Goal: Navigation & Orientation: Find specific page/section

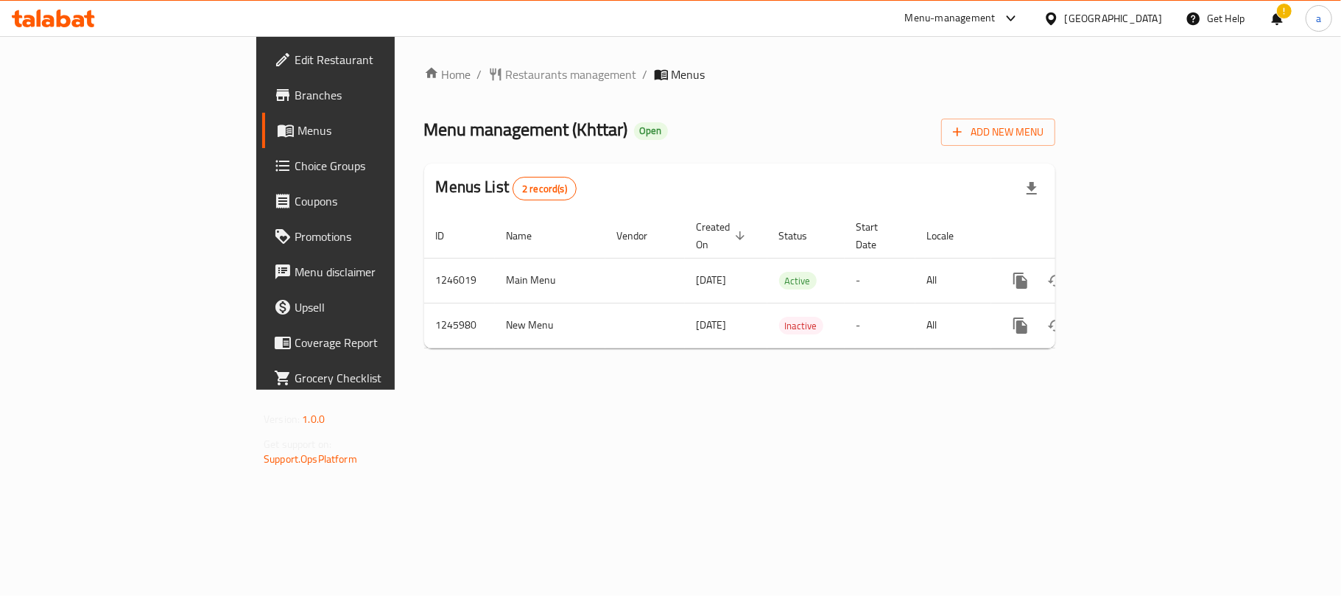
click at [54, 24] on icon at bounding box center [53, 19] width 83 height 18
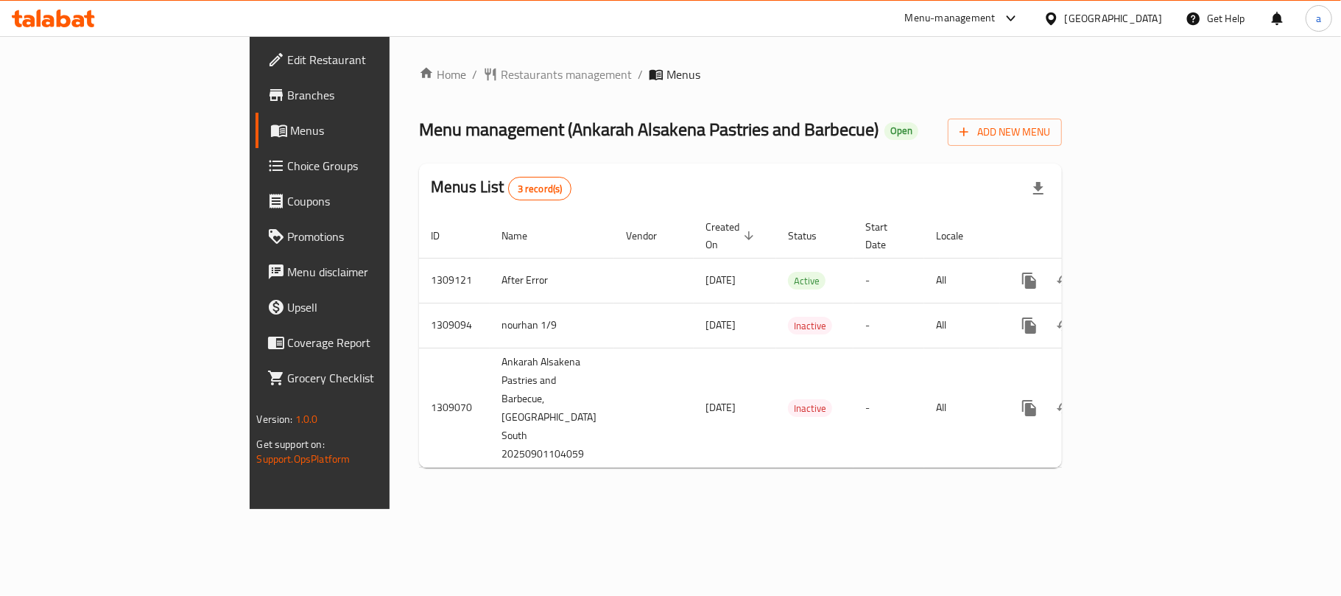
click at [422, 461] on div "Home / Restaurants management / Menus Menu management ( Ankarah Alsakena Pastri…" at bounding box center [741, 272] width 702 height 473
click at [1150, 21] on div "Qatar" at bounding box center [1113, 18] width 97 height 16
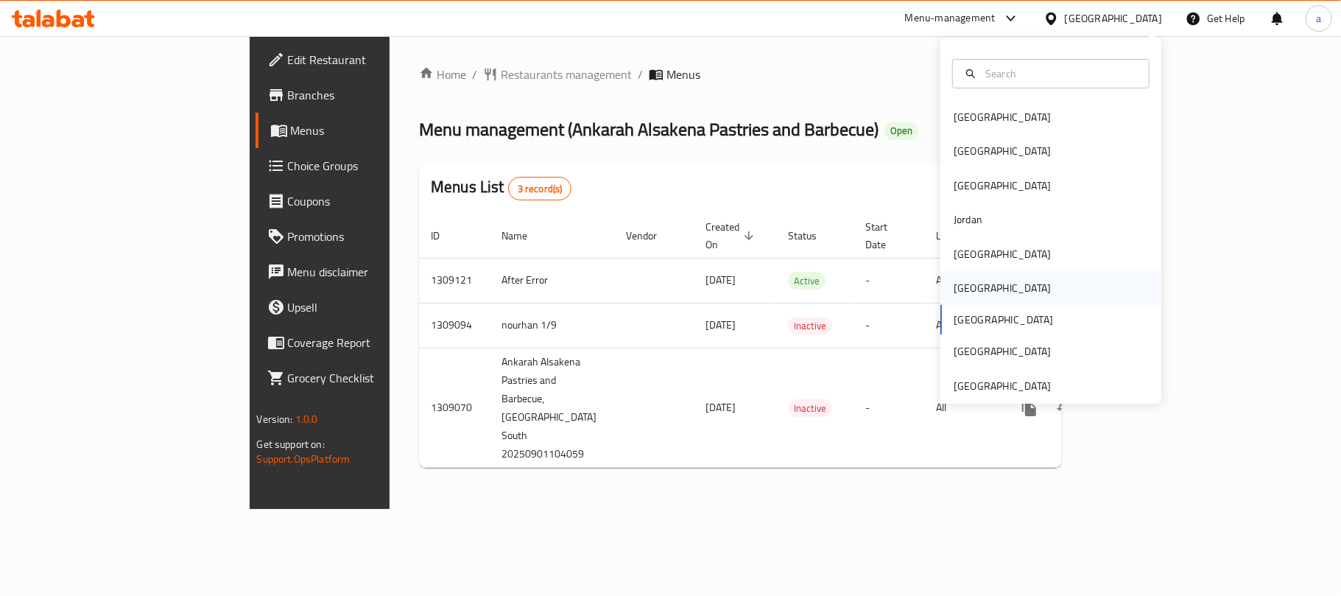
click at [982, 287] on div "Oman" at bounding box center [1050, 288] width 221 height 34
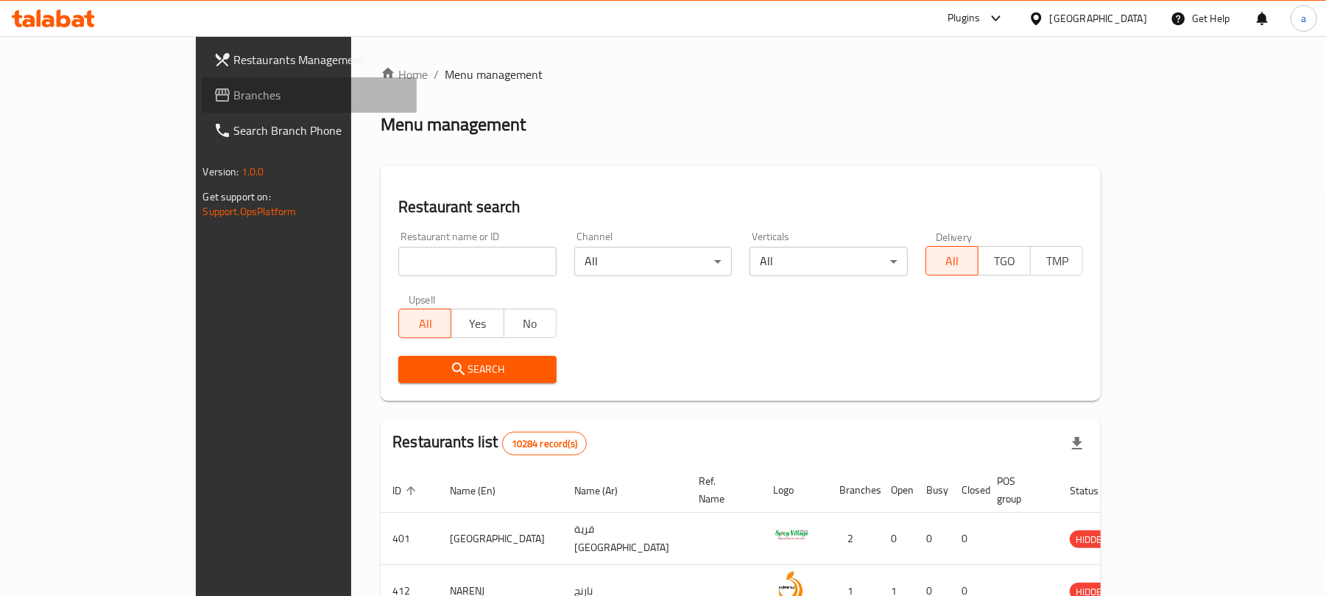
click at [234, 96] on span "Branches" at bounding box center [320, 95] width 172 height 18
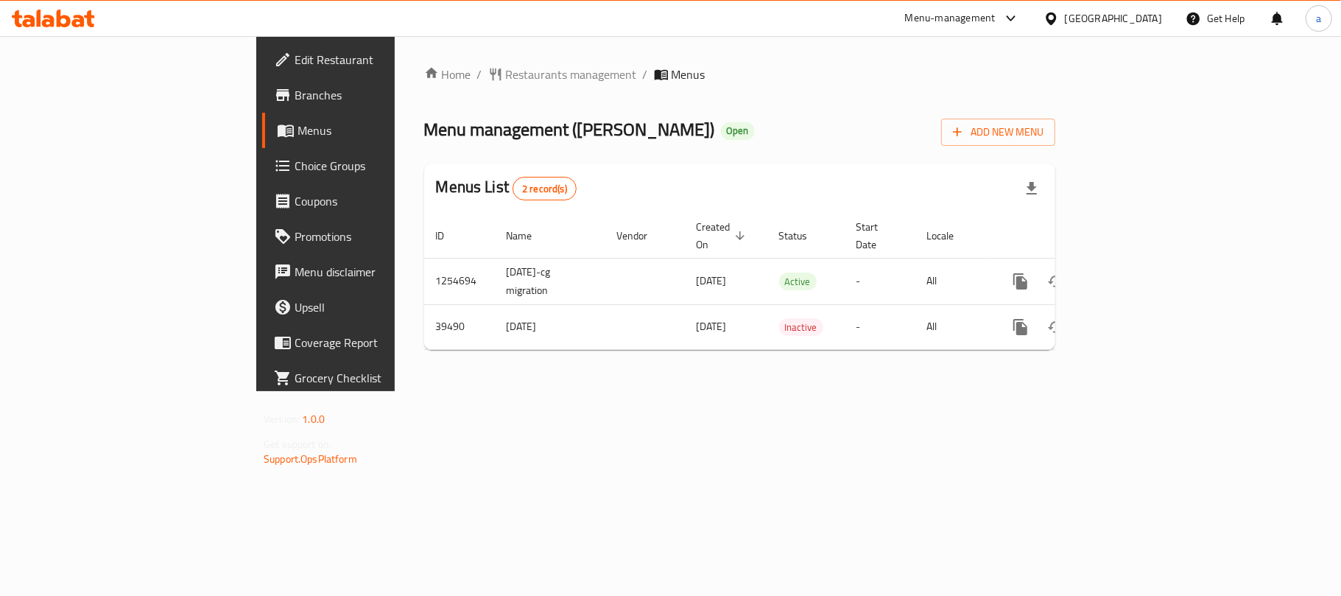
click at [1143, 18] on div "Oman" at bounding box center [1113, 18] width 97 height 16
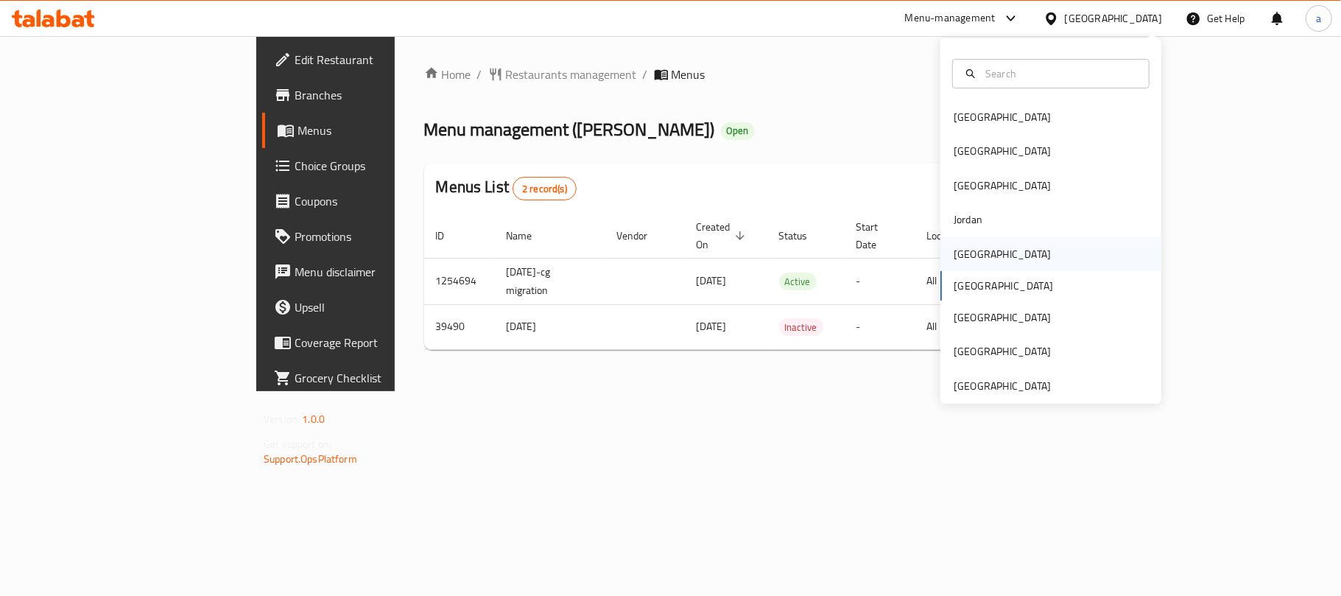
click at [979, 256] on div "Kuwait" at bounding box center [1002, 254] width 121 height 34
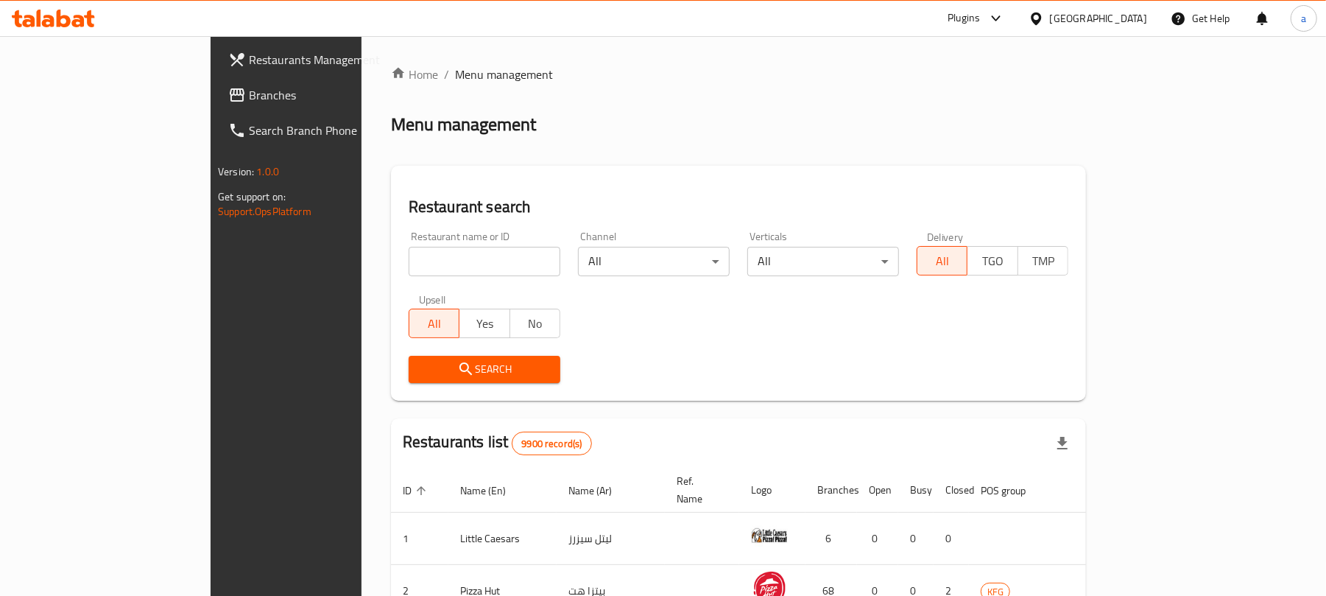
click at [249, 100] on span "Branches" at bounding box center [335, 95] width 172 height 18
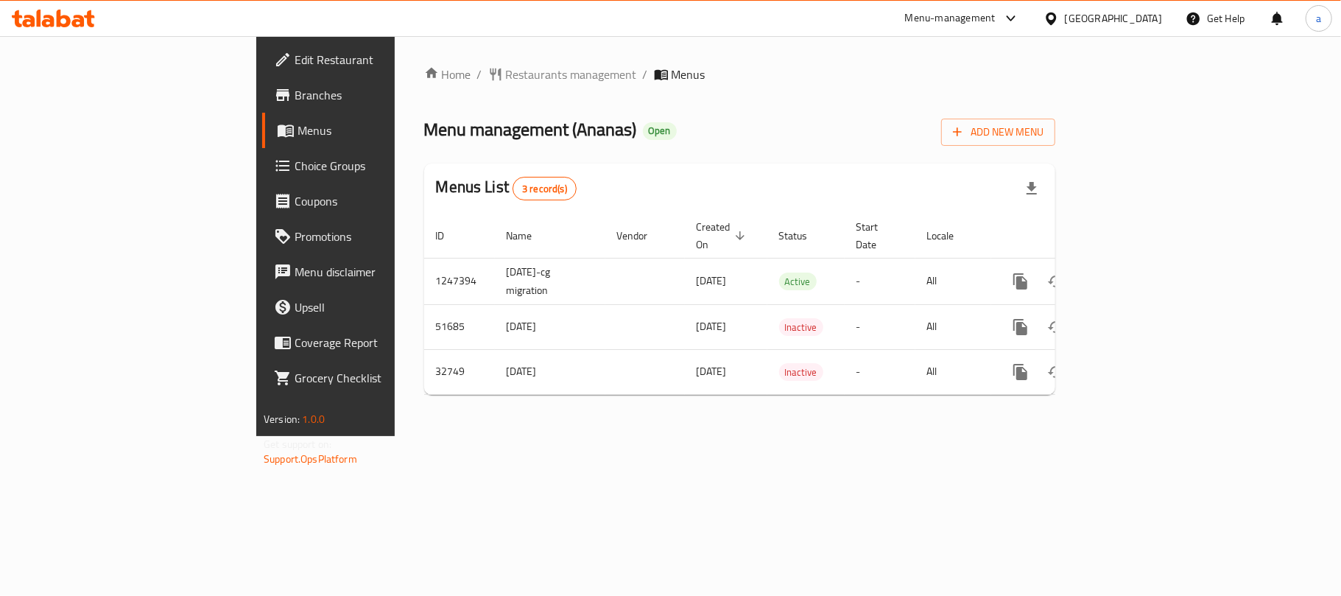
click at [1147, 15] on div "Kuwait" at bounding box center [1113, 18] width 97 height 16
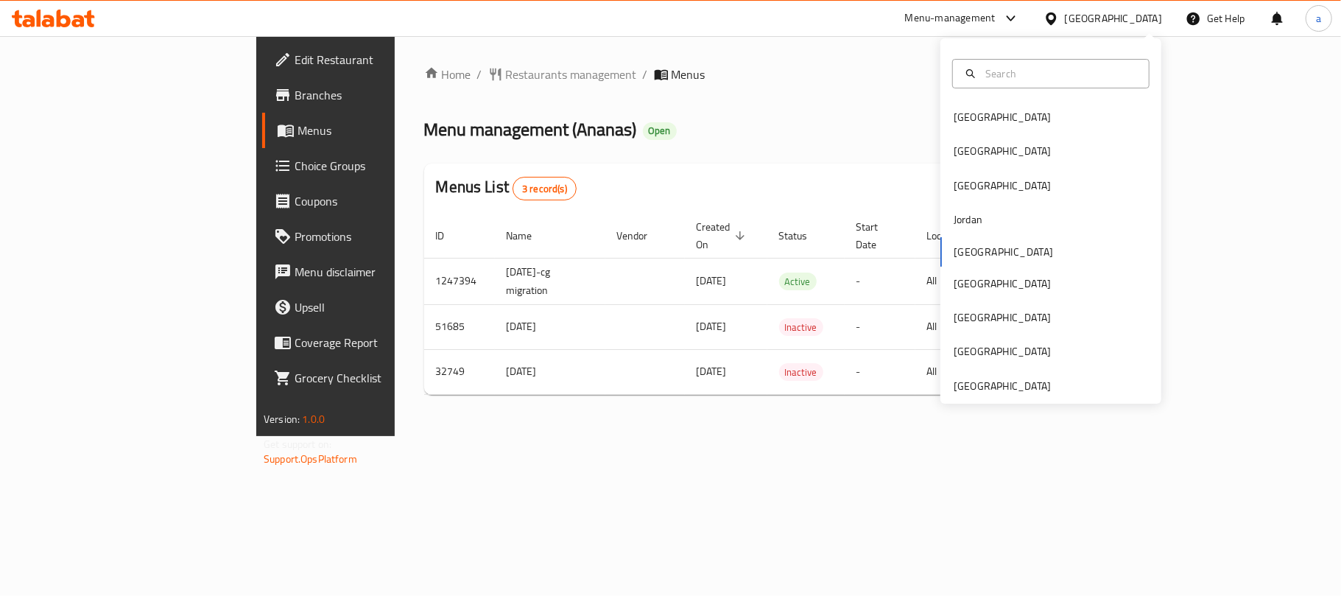
click at [82, 21] on icon at bounding box center [78, 21] width 13 height 13
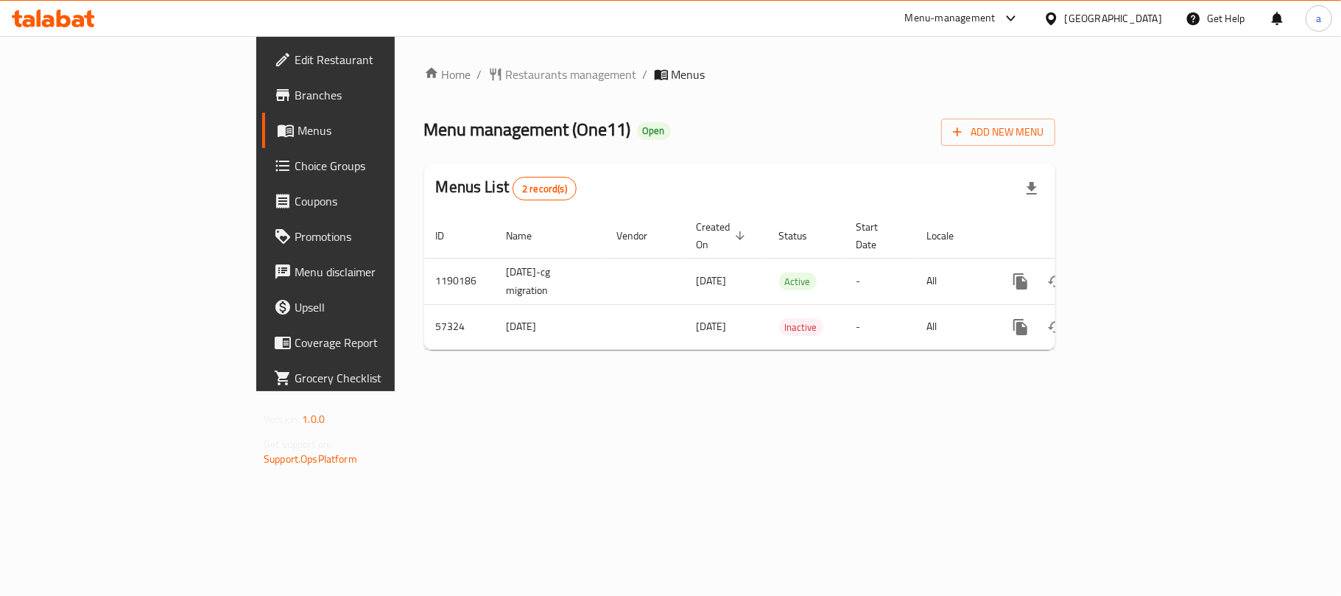
click at [1153, 19] on div "Kuwait" at bounding box center [1113, 18] width 97 height 16
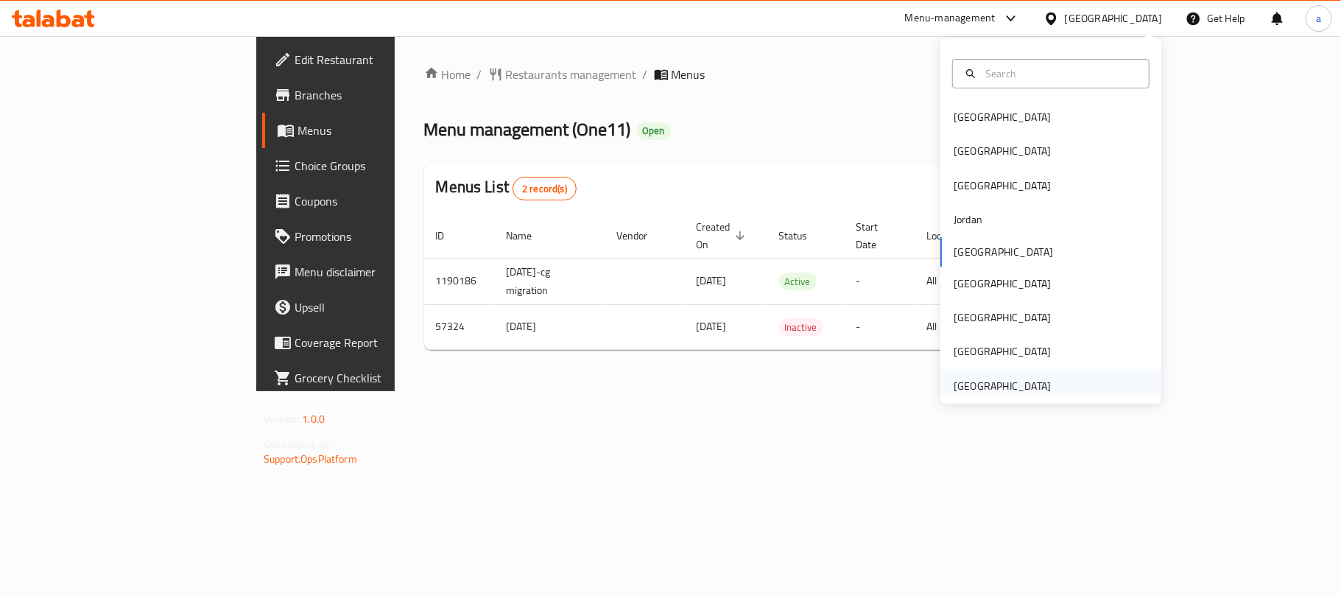
click at [991, 389] on div "[GEOGRAPHIC_DATA]" at bounding box center [1002, 386] width 97 height 16
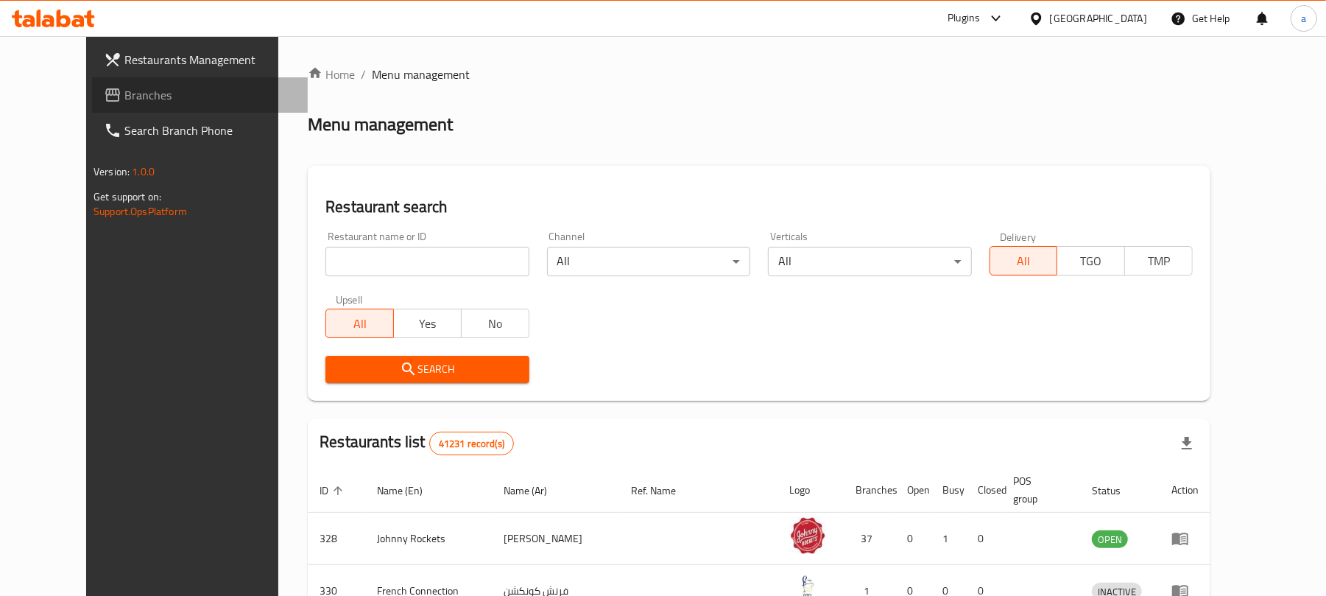
click at [124, 92] on span "Branches" at bounding box center [210, 95] width 172 height 18
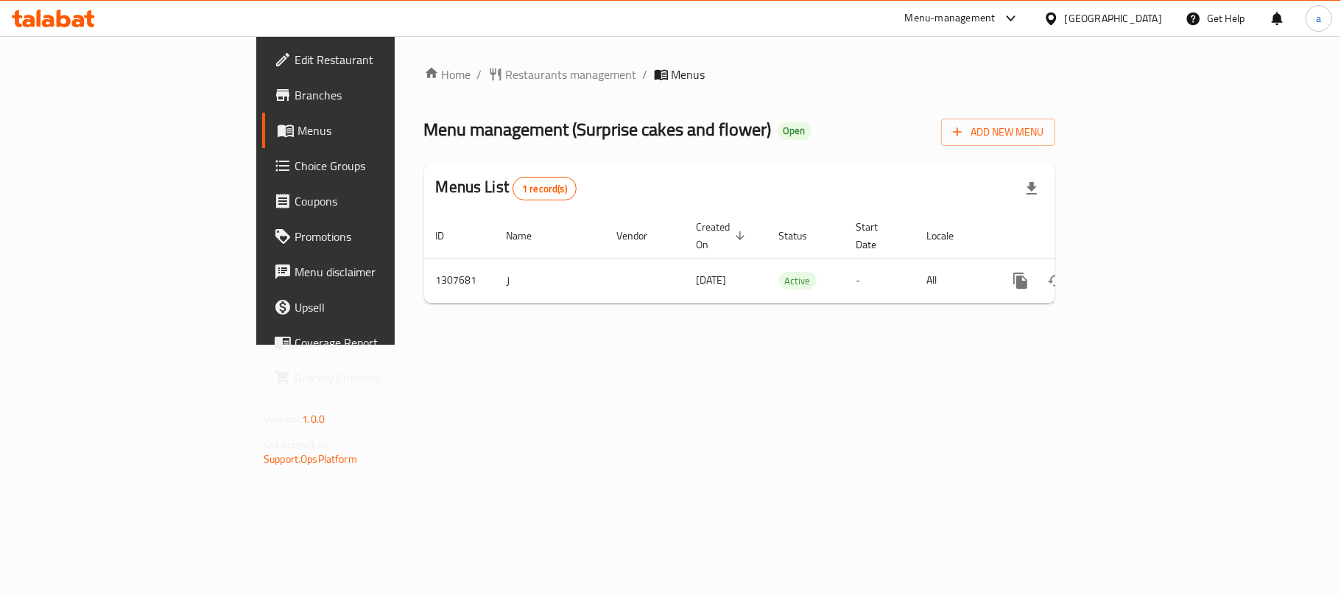
click at [75, 21] on icon at bounding box center [78, 21] width 13 height 13
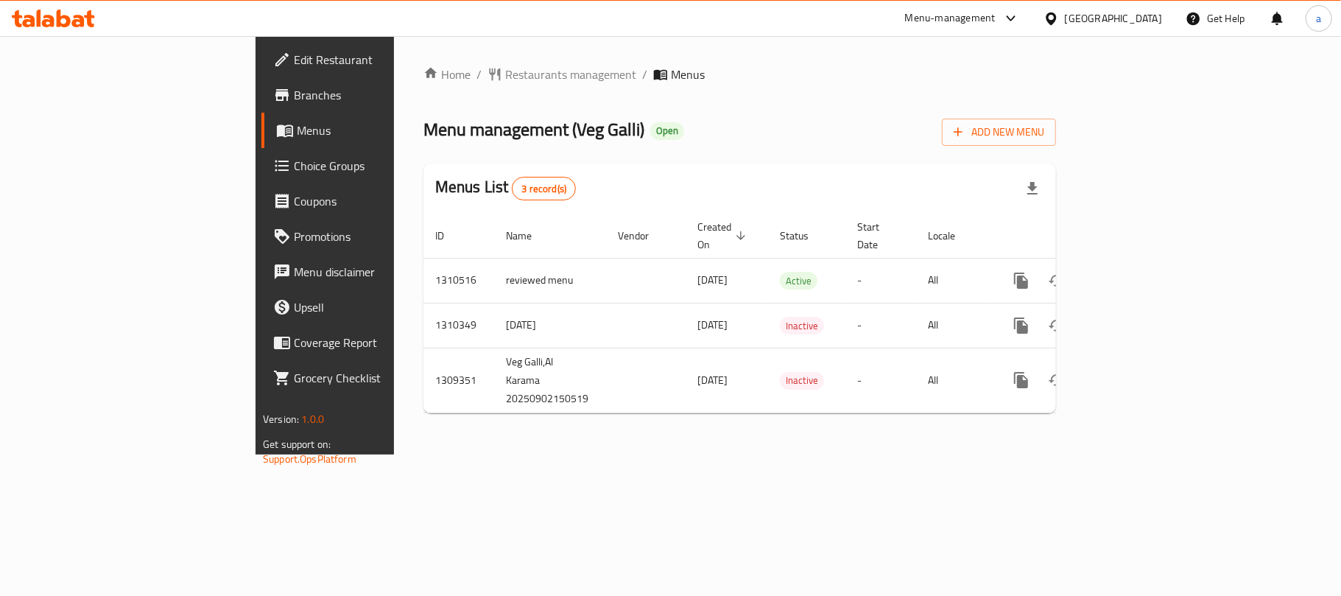
click at [44, 27] on div at bounding box center [53, 19] width 83 height 18
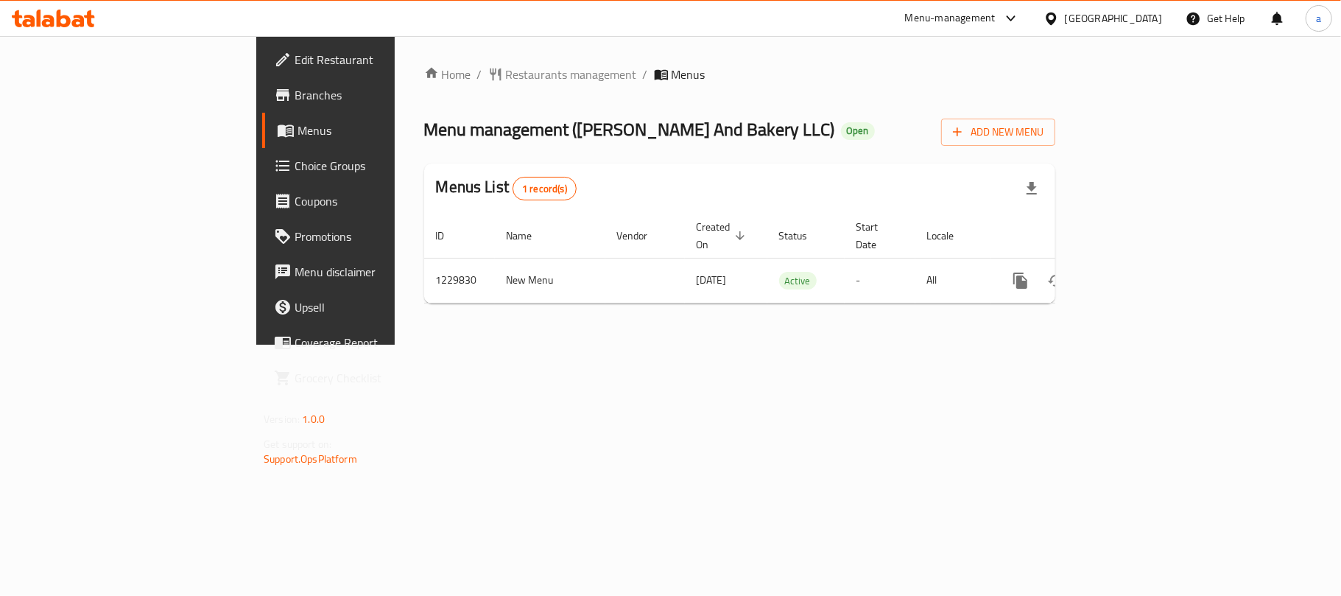
click at [914, 345] on div "Home / Restaurants management / Menus Menu management ( [PERSON_NAME] And Baker…" at bounding box center [740, 190] width 690 height 309
click at [42, 19] on icon at bounding box center [53, 19] width 83 height 18
click at [74, 18] on icon at bounding box center [53, 19] width 83 height 18
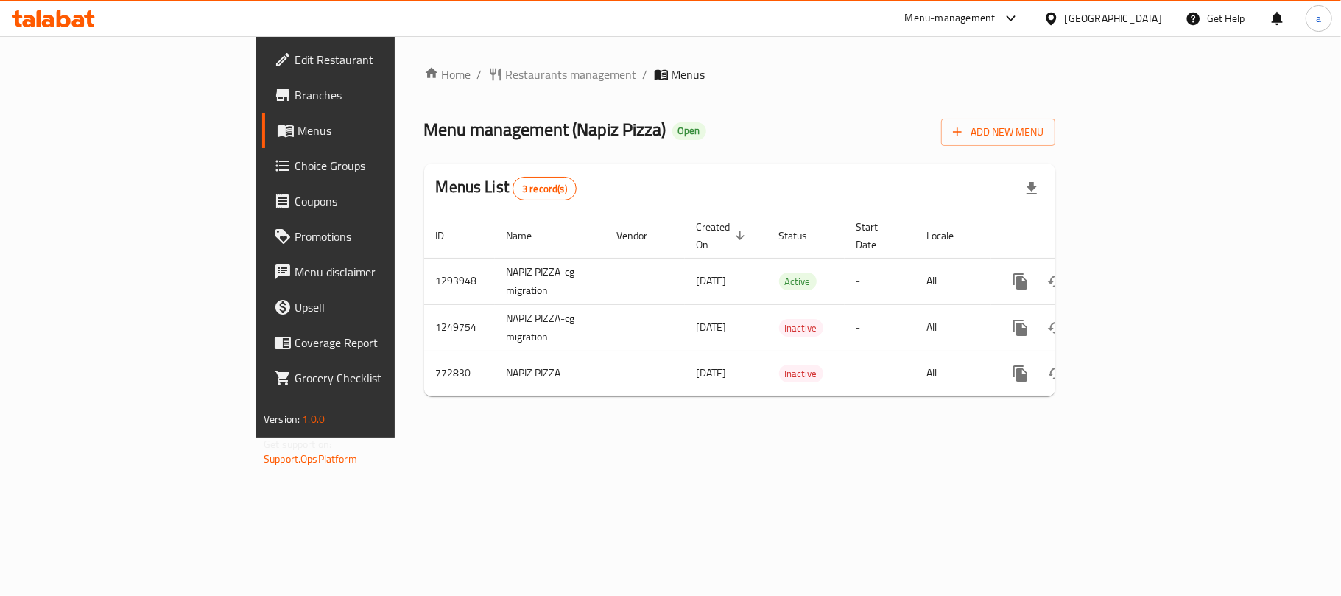
click at [56, 25] on icon at bounding box center [53, 19] width 83 height 18
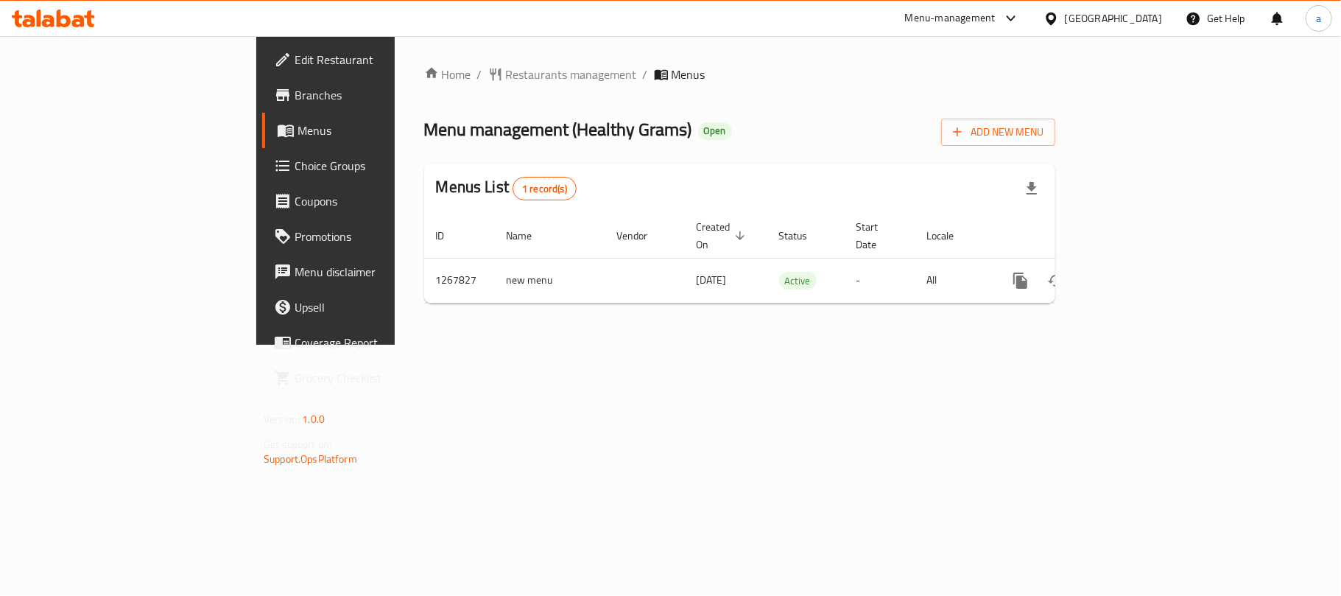
click at [31, 22] on icon at bounding box center [28, 21] width 13 height 13
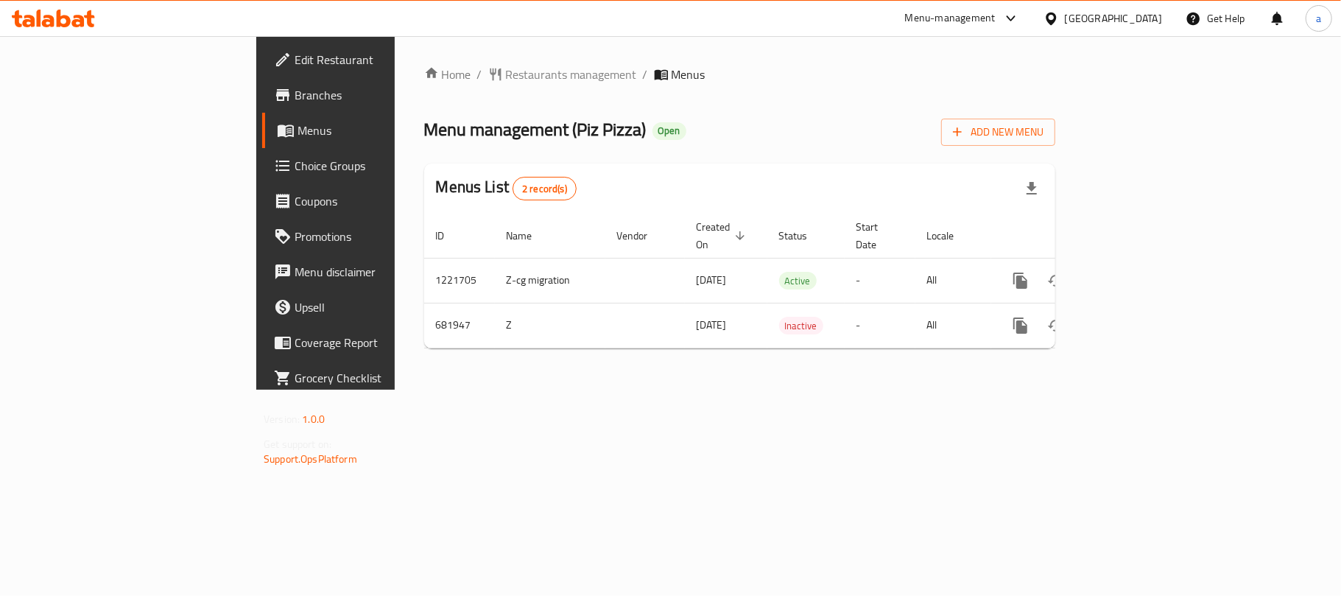
click at [1093, 21] on div "[GEOGRAPHIC_DATA]" at bounding box center [1113, 18] width 97 height 16
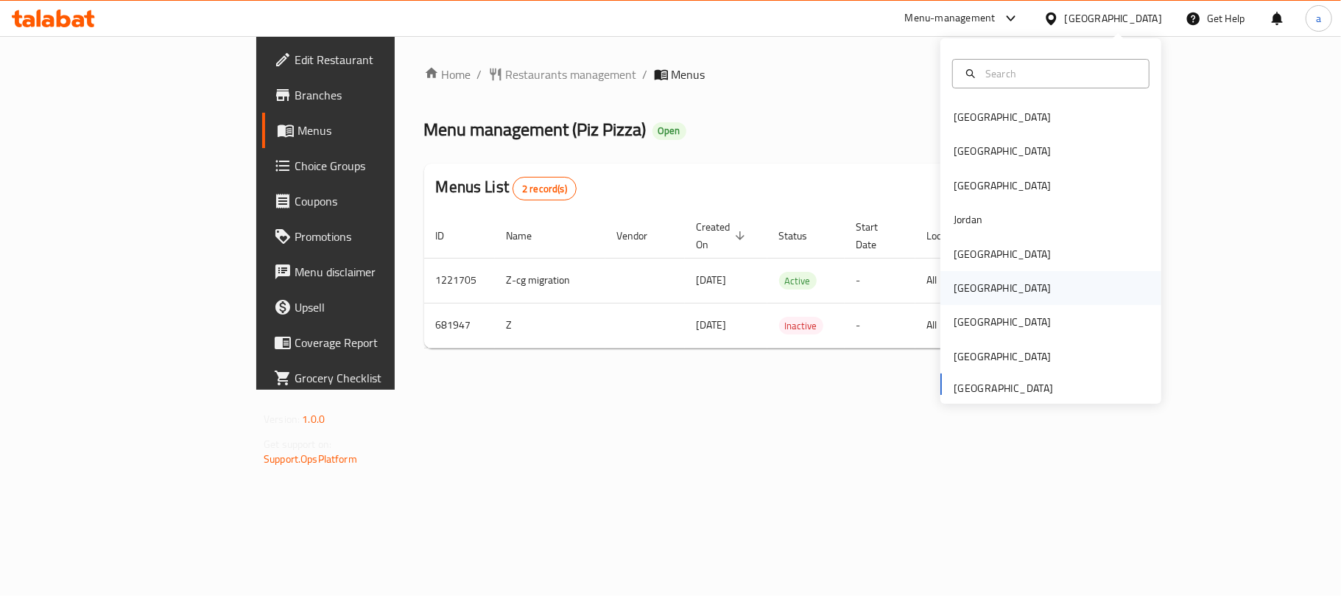
click at [988, 298] on div "[GEOGRAPHIC_DATA]" at bounding box center [1050, 288] width 221 height 34
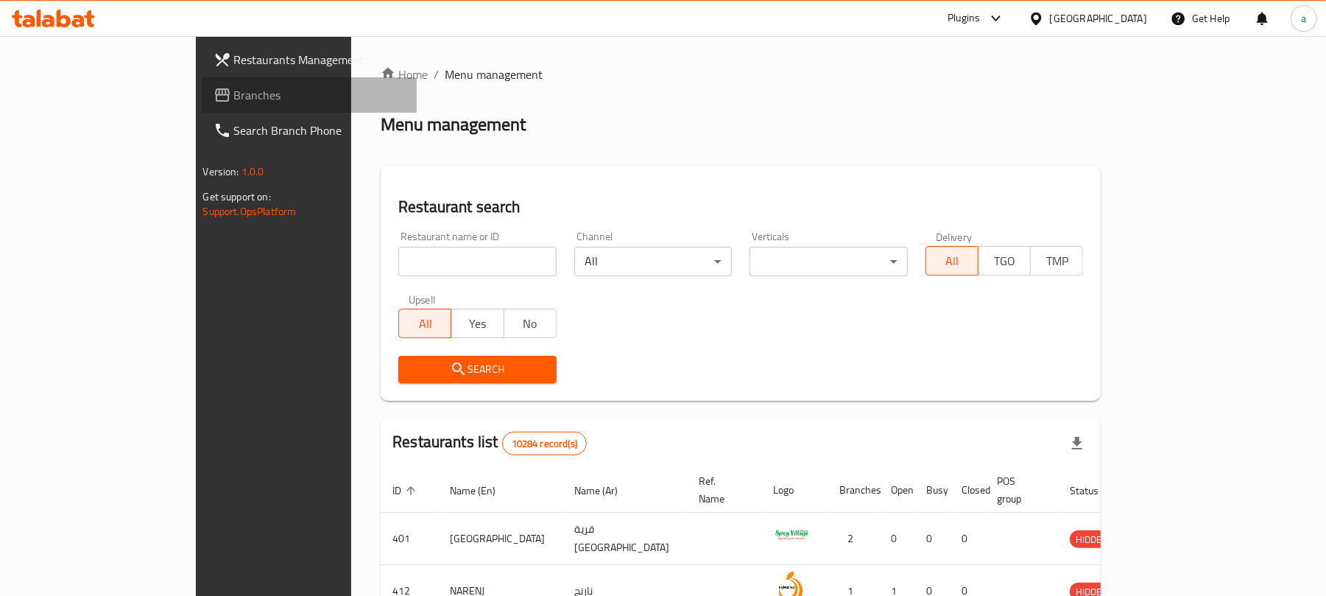
click at [234, 95] on span "Branches" at bounding box center [320, 95] width 172 height 18
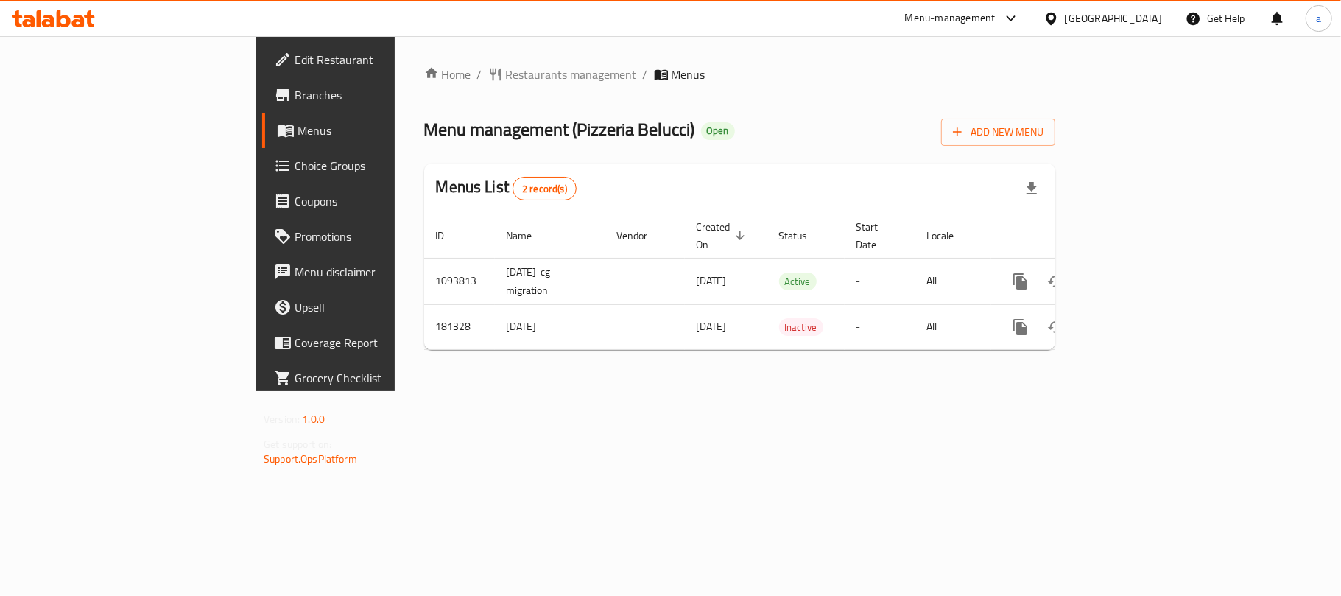
click at [1152, 24] on div "[GEOGRAPHIC_DATA]" at bounding box center [1113, 18] width 97 height 16
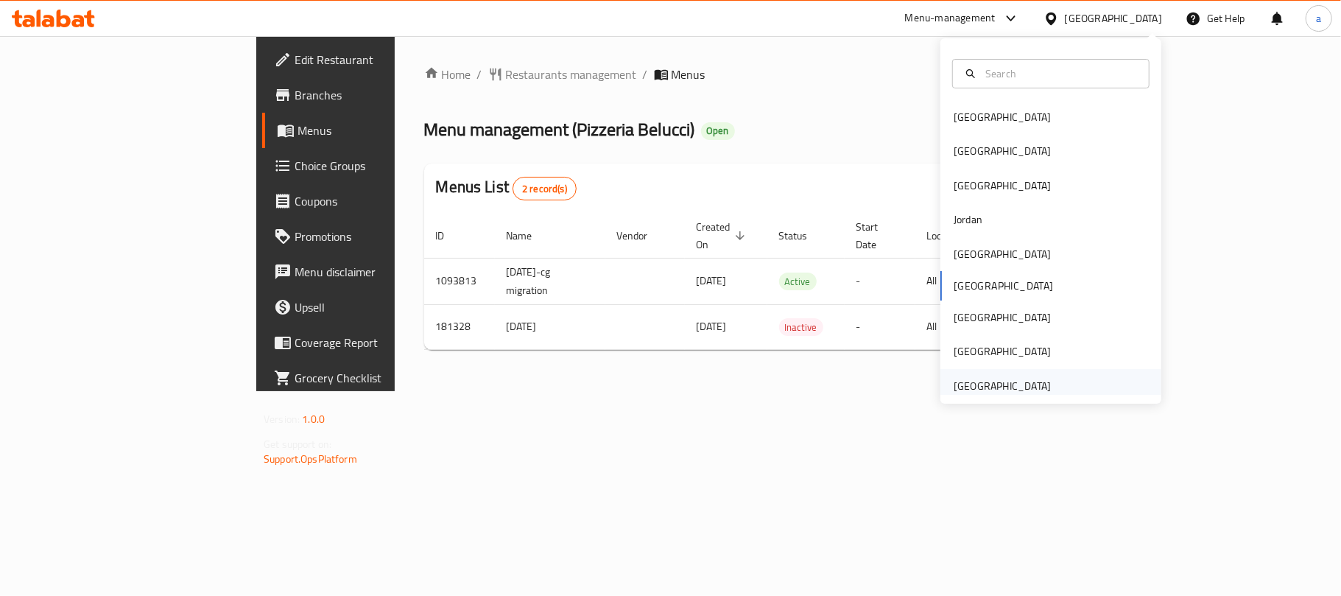
click at [1002, 379] on div "[GEOGRAPHIC_DATA]" at bounding box center [1002, 386] width 97 height 16
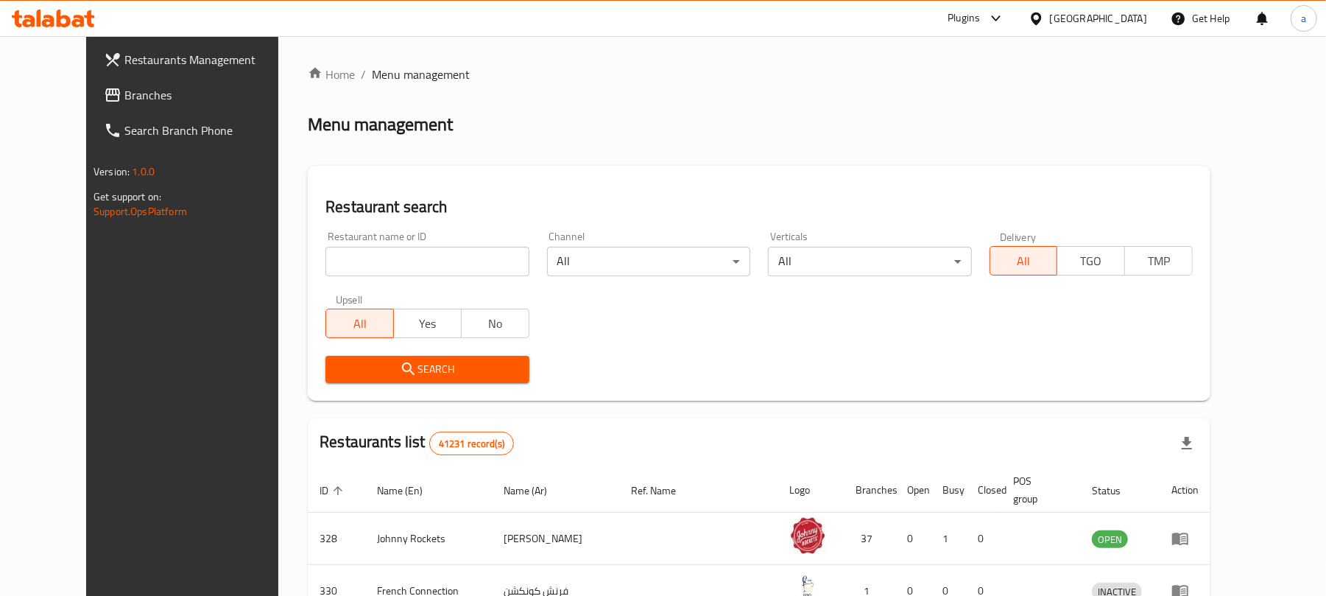
click at [66, 18] on icon at bounding box center [64, 19] width 14 height 18
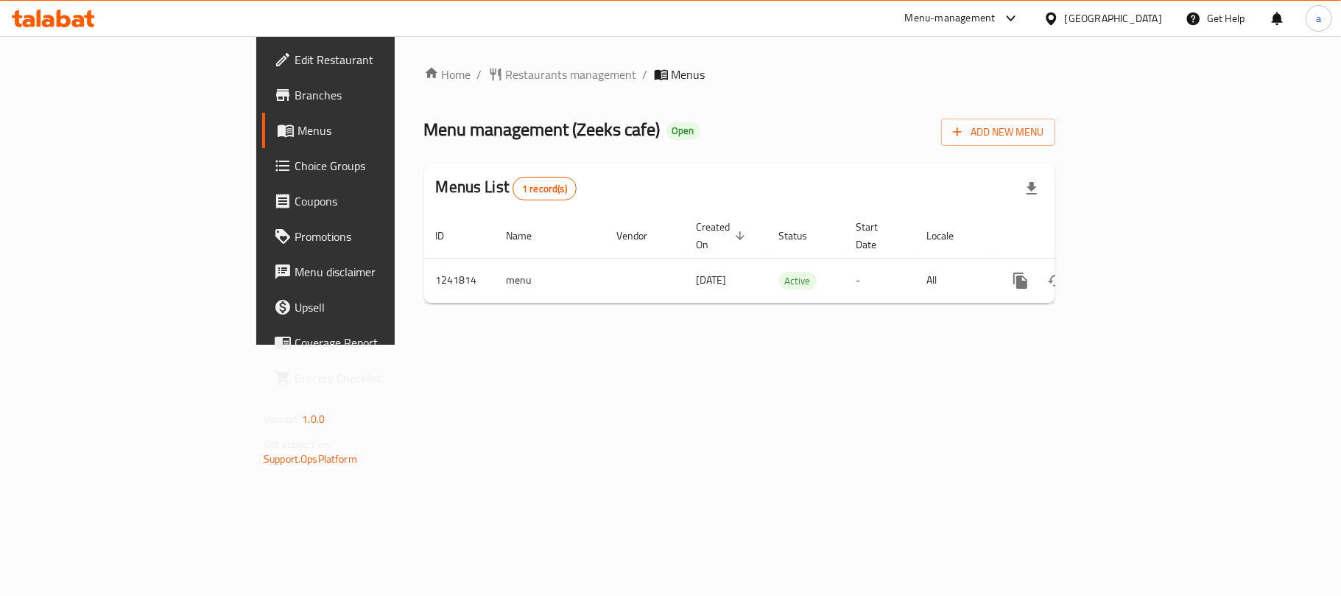
click at [66, 15] on icon at bounding box center [53, 19] width 83 height 18
click at [80, 19] on icon at bounding box center [53, 19] width 83 height 18
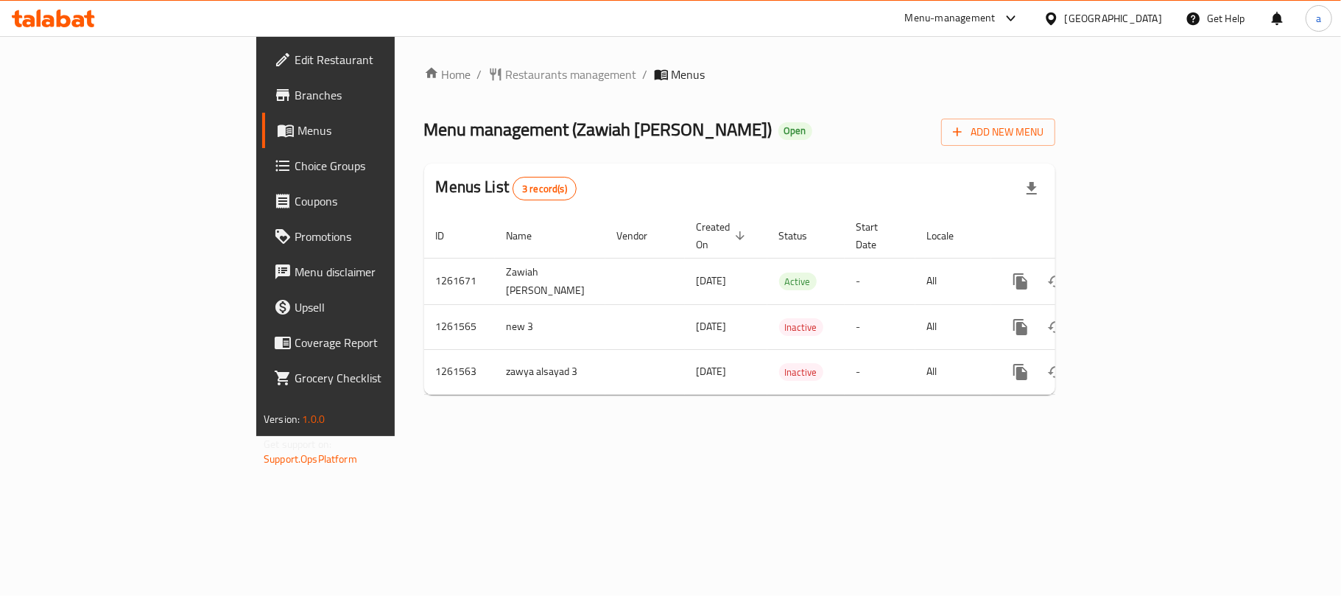
click at [1075, 19] on div "[GEOGRAPHIC_DATA]" at bounding box center [1113, 18] width 97 height 16
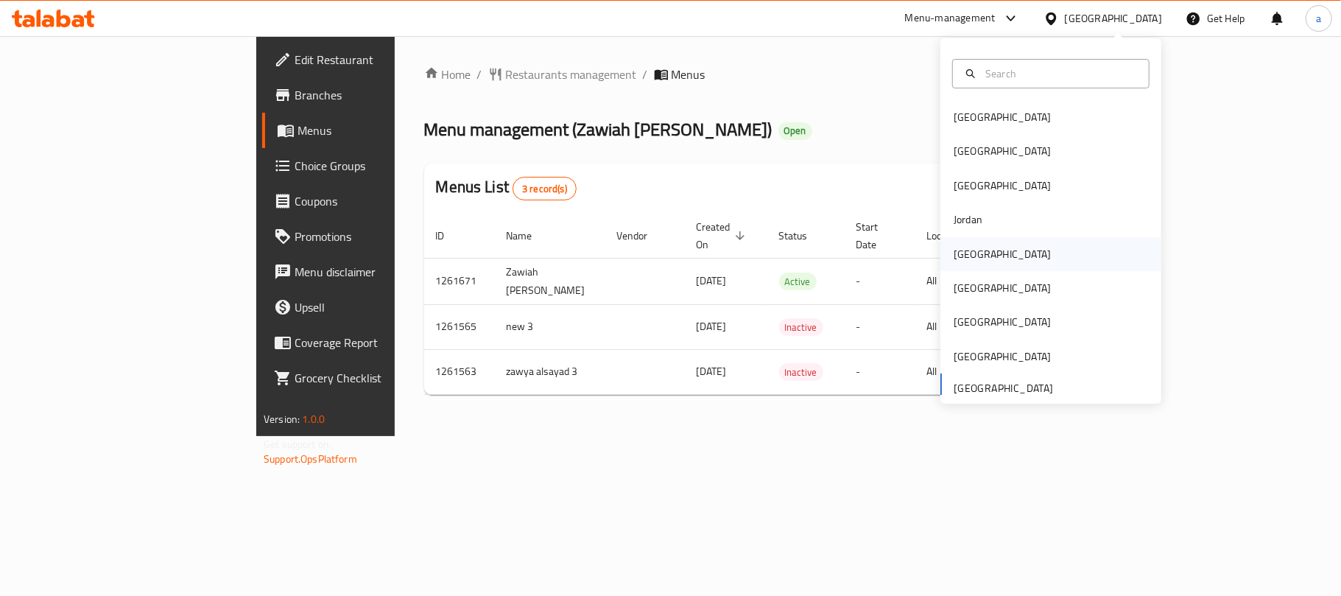
click at [976, 254] on div "[GEOGRAPHIC_DATA]" at bounding box center [1002, 254] width 121 height 34
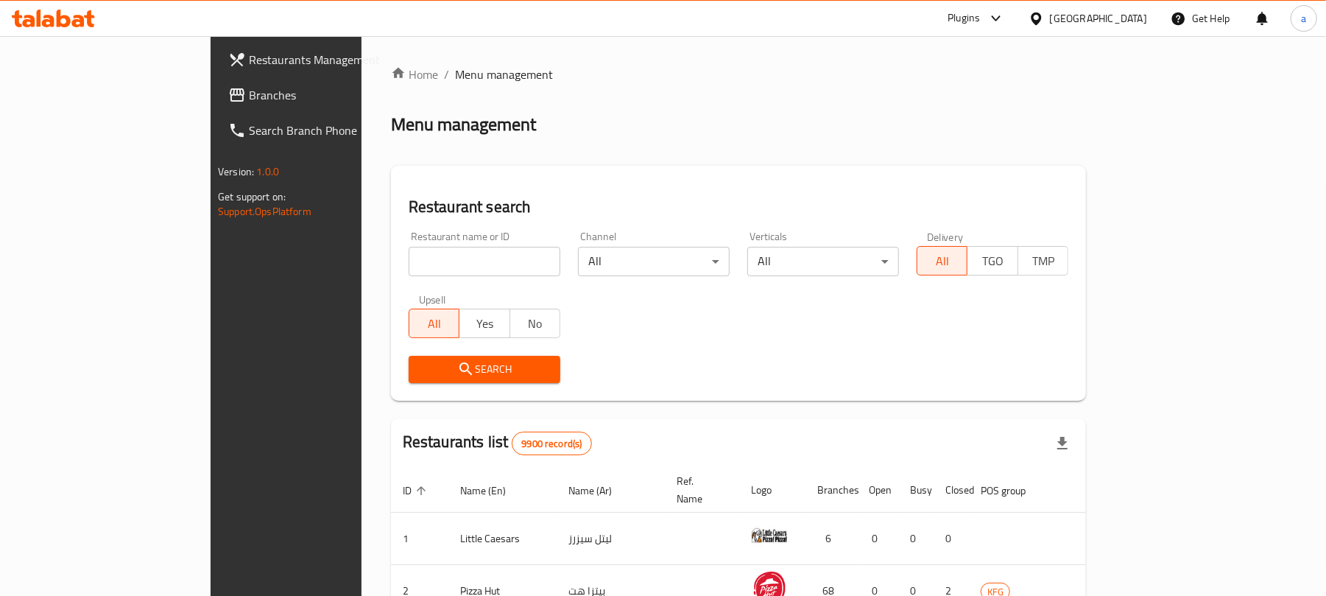
drag, startPoint x: 670, startPoint y: 225, endPoint x: 478, endPoint y: 334, distance: 220.6
click at [670, 225] on div "Channel All ​" at bounding box center [653, 253] width 169 height 63
click at [249, 96] on span "Branches" at bounding box center [335, 95] width 172 height 18
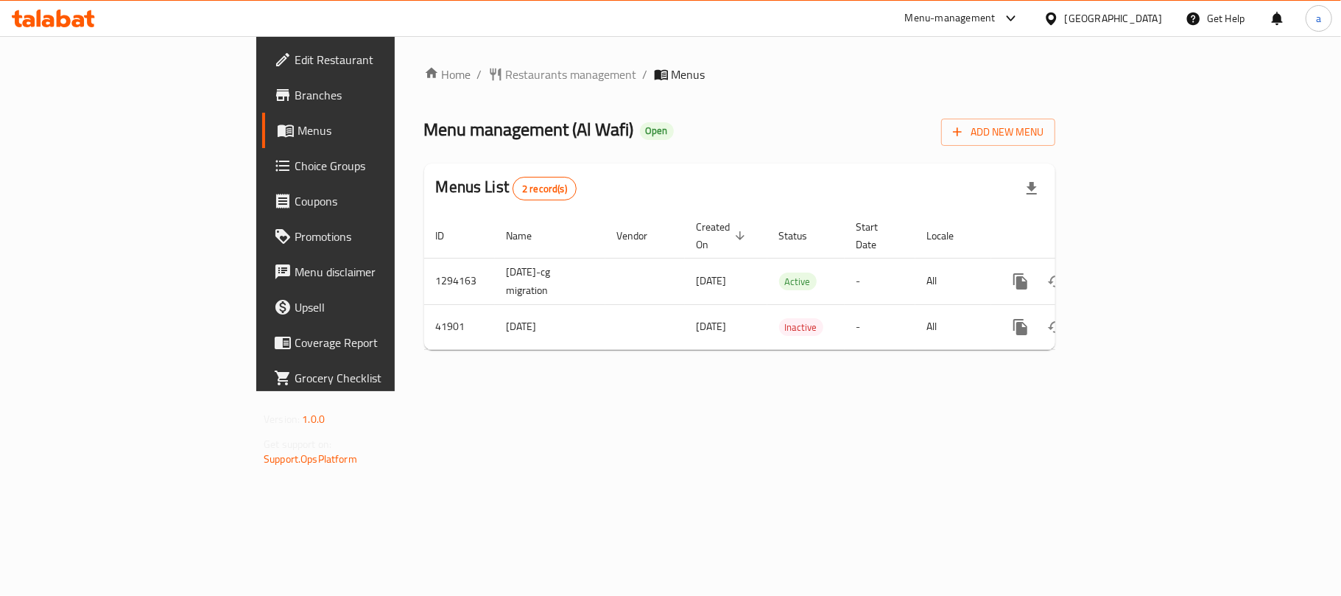
click at [1141, 18] on div "[GEOGRAPHIC_DATA]" at bounding box center [1113, 18] width 97 height 16
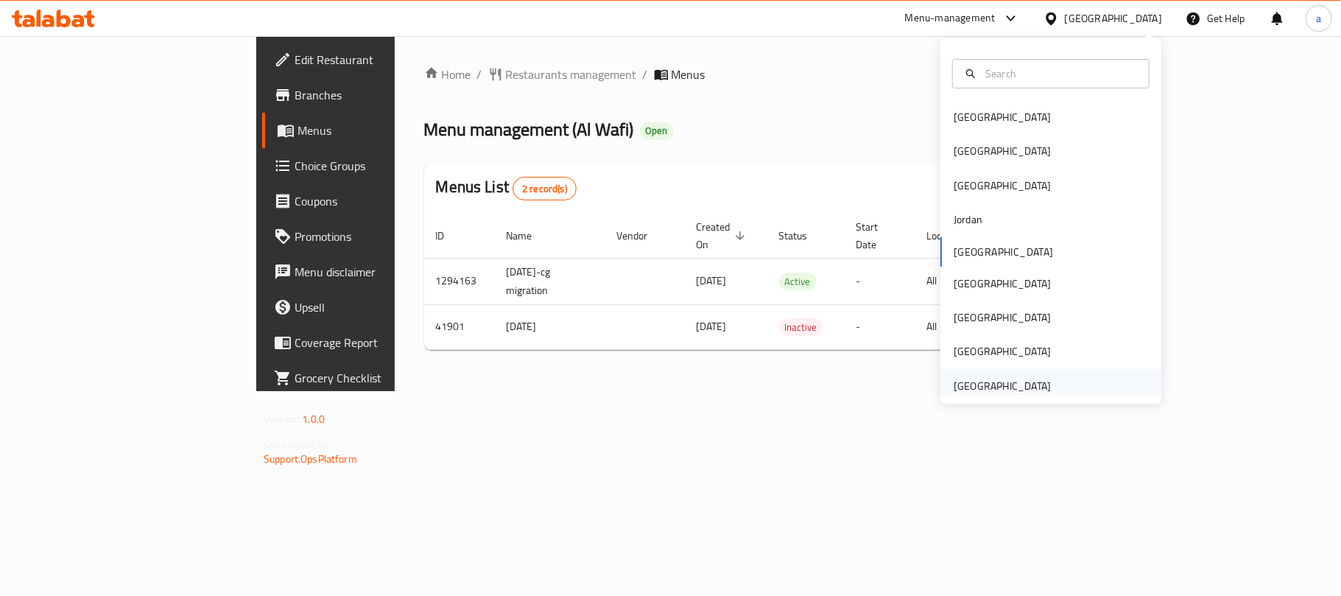
click at [991, 386] on div "[GEOGRAPHIC_DATA]" at bounding box center [1002, 386] width 97 height 16
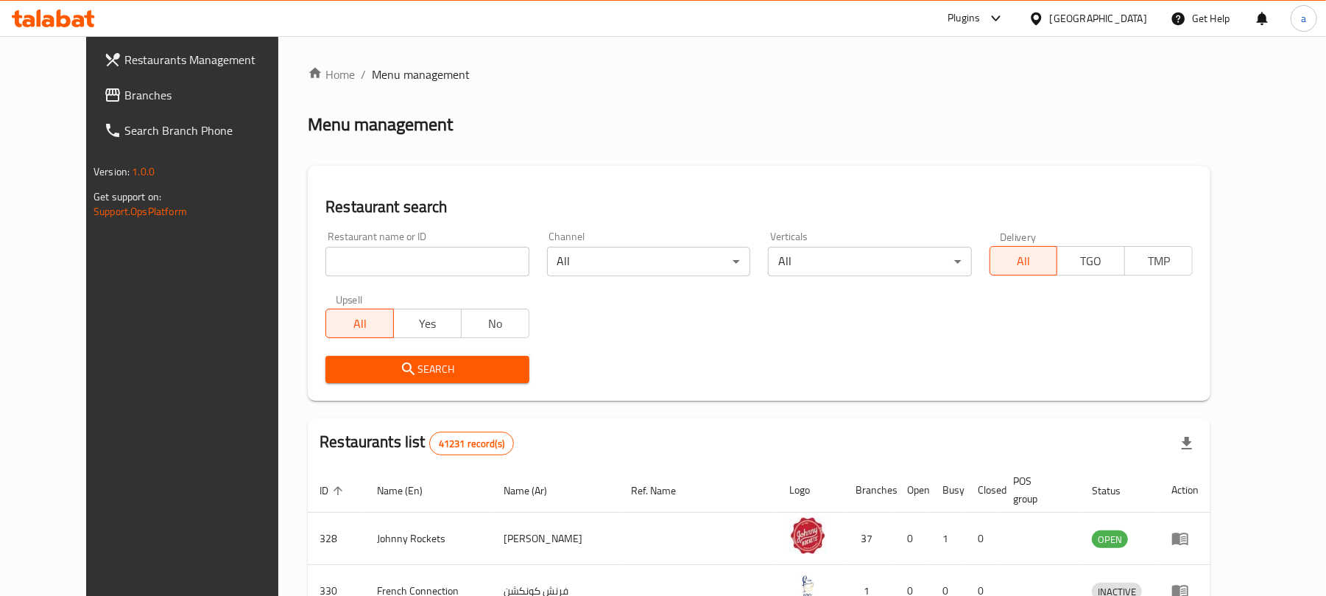
click at [124, 98] on span "Branches" at bounding box center [210, 95] width 172 height 18
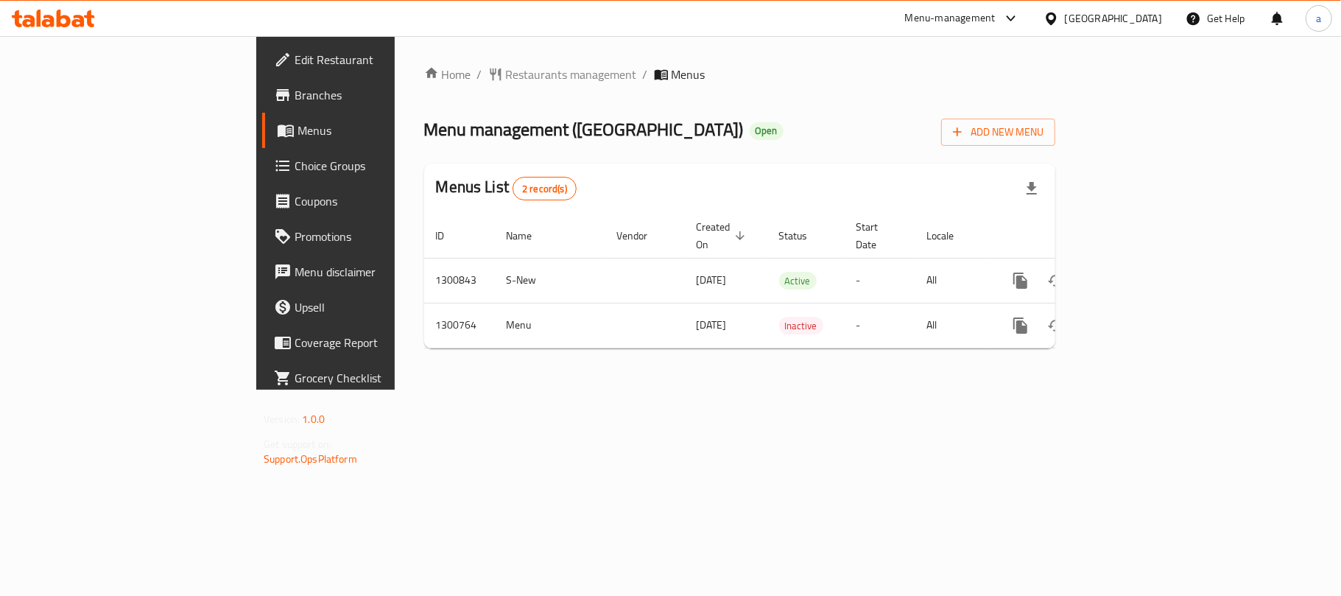
click at [77, 12] on icon at bounding box center [53, 19] width 83 height 18
click at [57, 6] on div at bounding box center [53, 18] width 107 height 29
click at [66, 28] on div at bounding box center [53, 18] width 107 height 29
click at [68, 22] on icon at bounding box center [64, 19] width 14 height 18
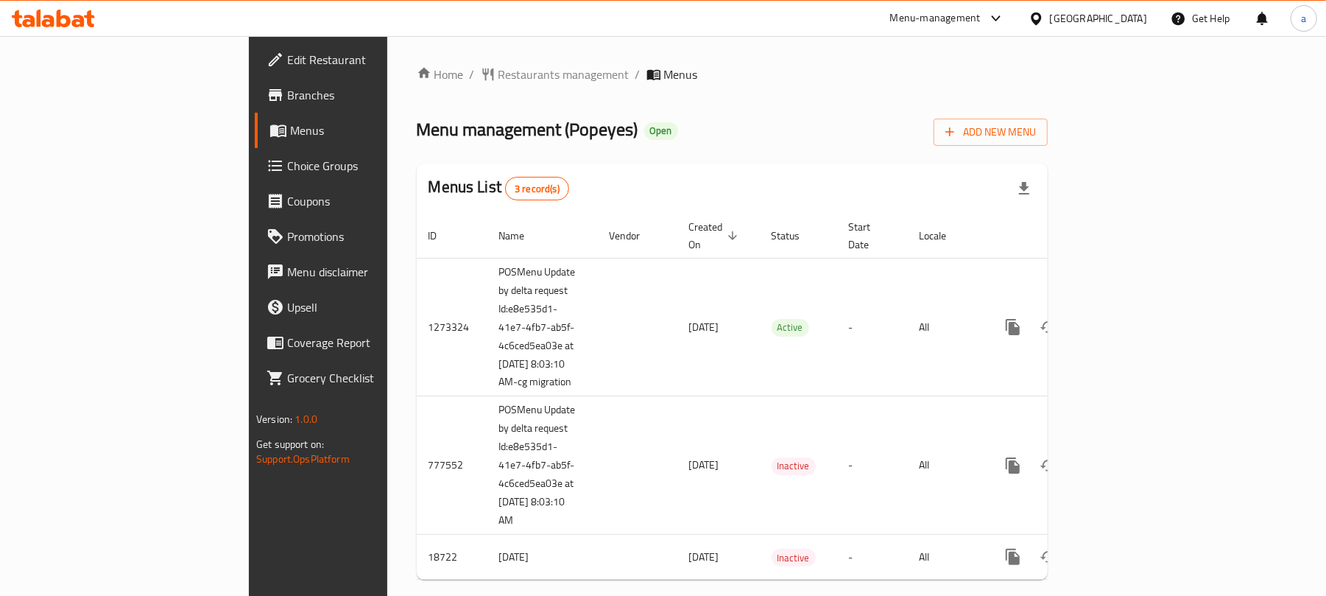
click at [44, 22] on icon at bounding box center [48, 21] width 13 height 13
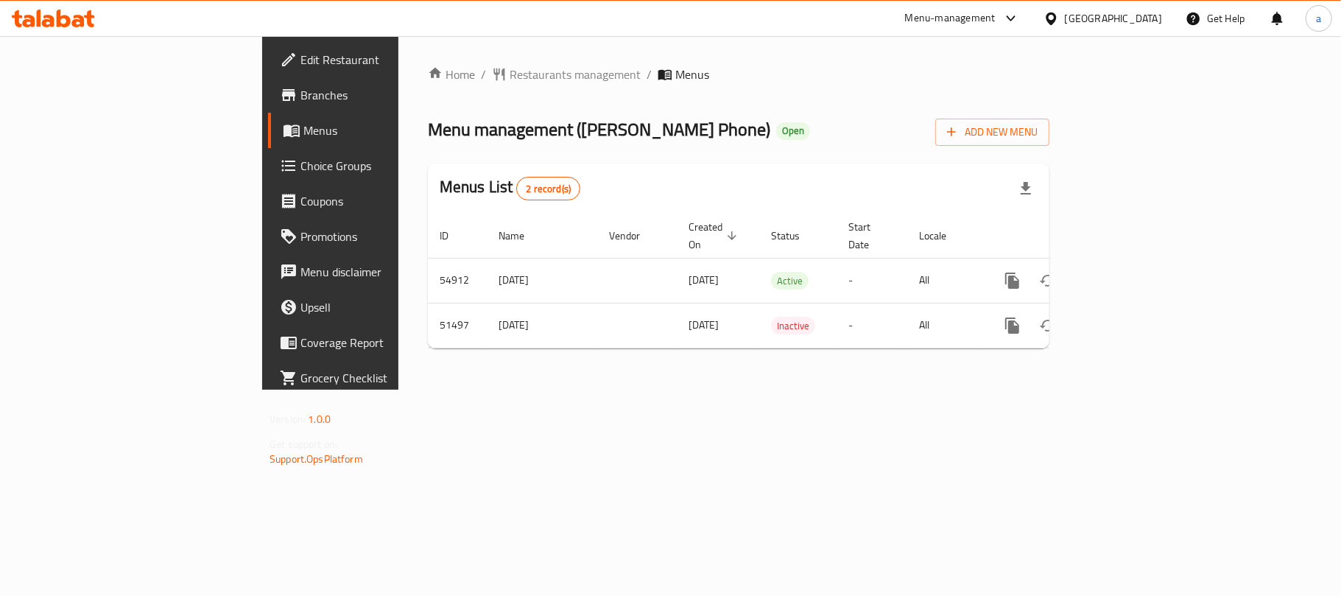
click at [63, 13] on icon at bounding box center [53, 19] width 83 height 18
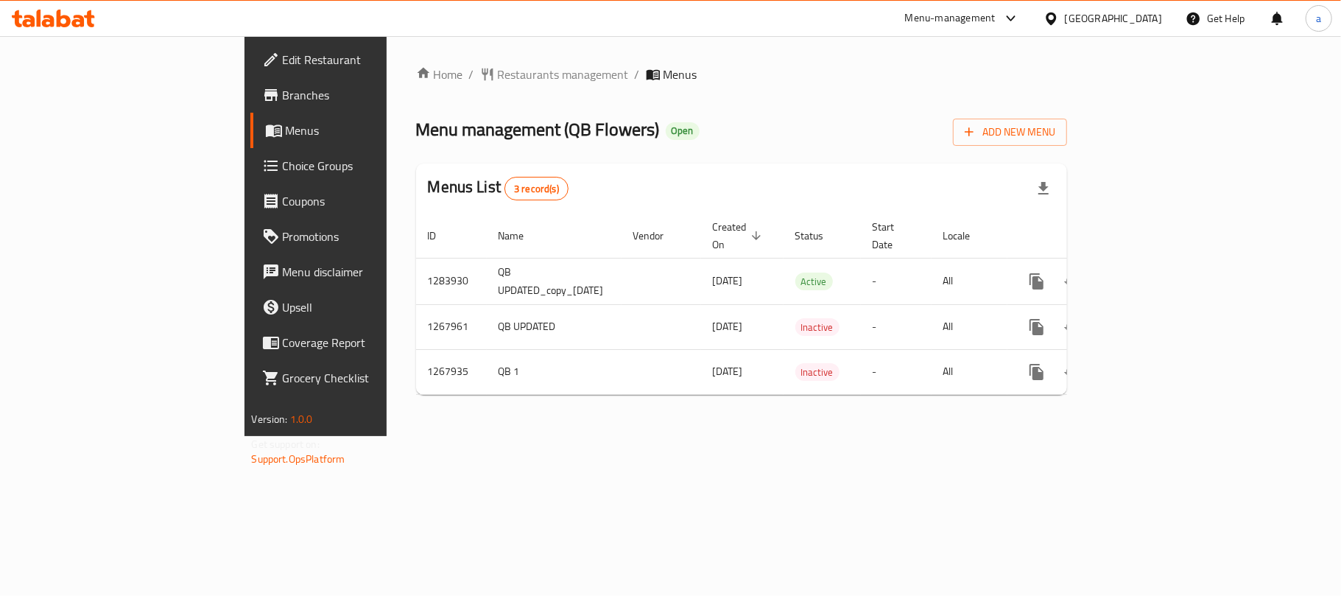
click at [1138, 21] on div "[GEOGRAPHIC_DATA]" at bounding box center [1113, 18] width 97 height 16
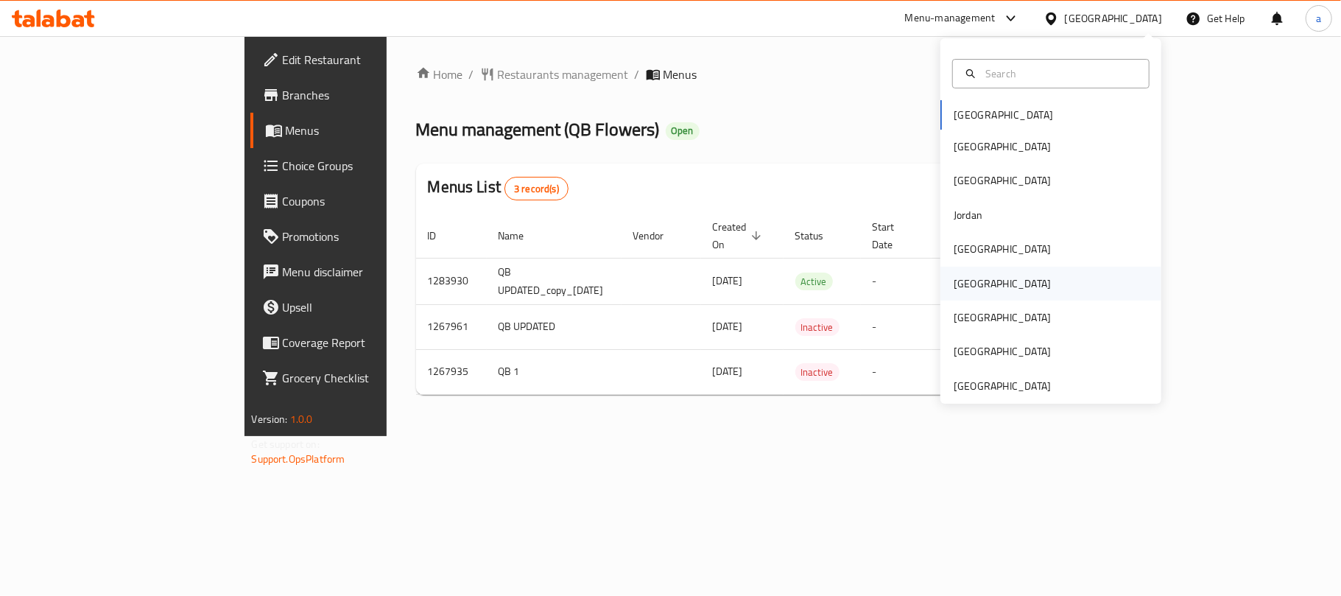
click at [955, 278] on div "[GEOGRAPHIC_DATA]" at bounding box center [1002, 283] width 97 height 16
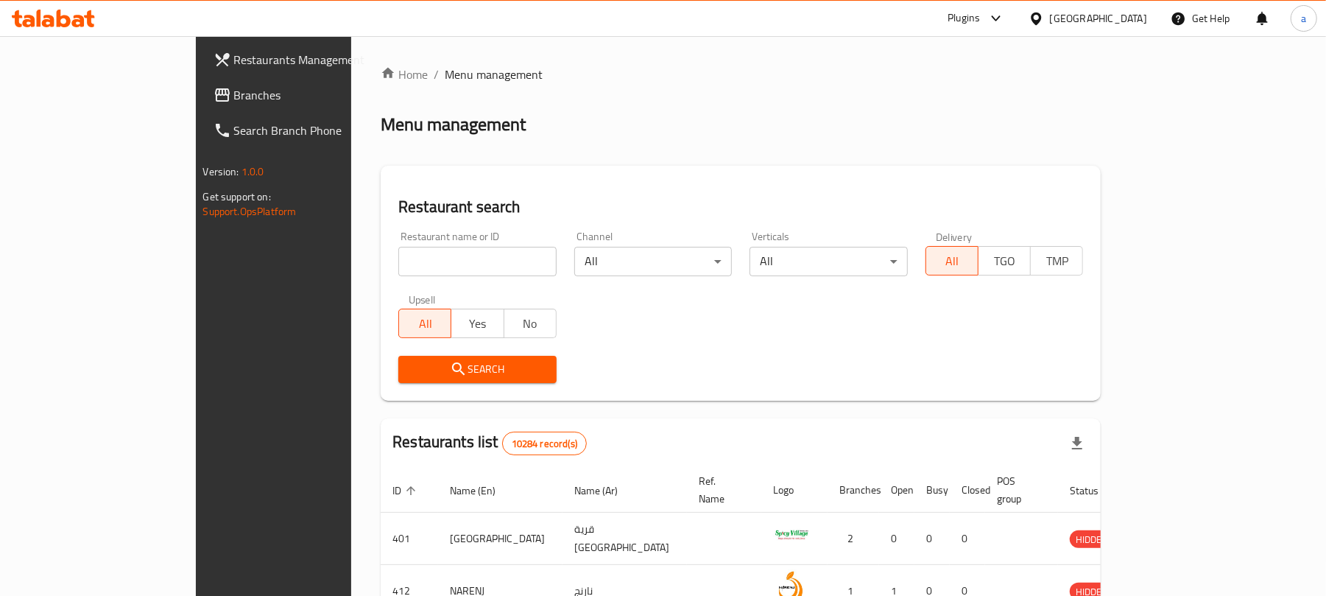
click at [234, 93] on span "Branches" at bounding box center [320, 95] width 172 height 18
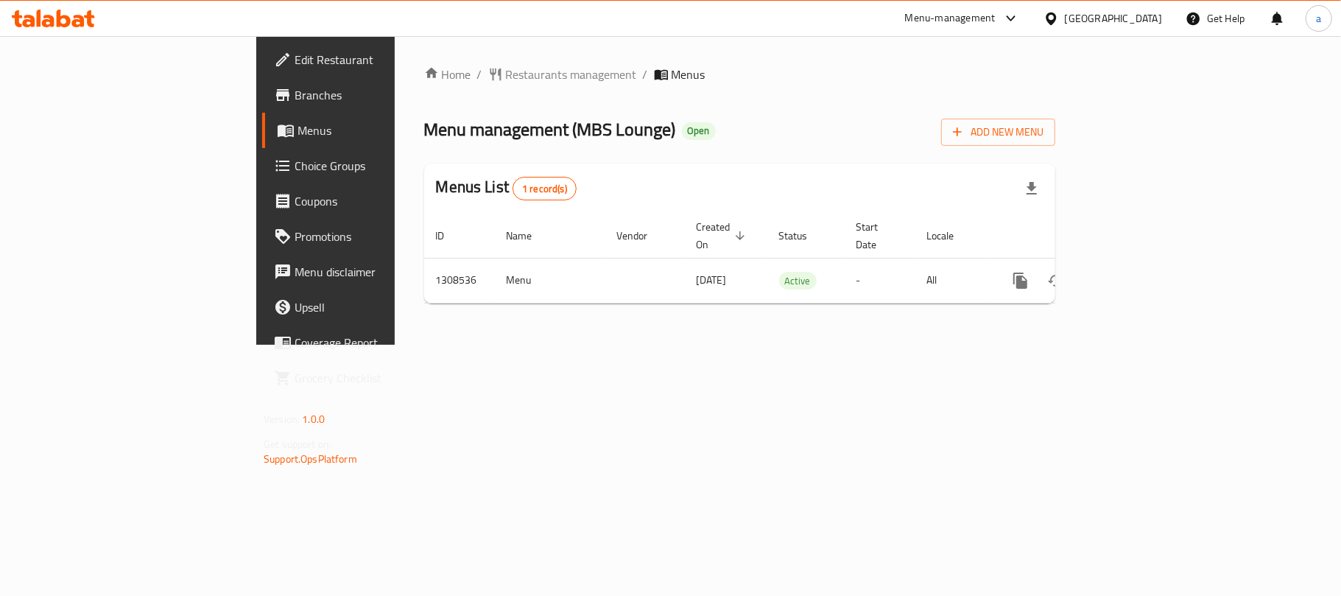
click at [652, 153] on div "Home / Restaurants management / Menus Menu management ( MBS Lounge ) Open Add N…" at bounding box center [739, 191] width 631 height 250
click at [1144, 22] on div "[GEOGRAPHIC_DATA]" at bounding box center [1113, 18] width 97 height 16
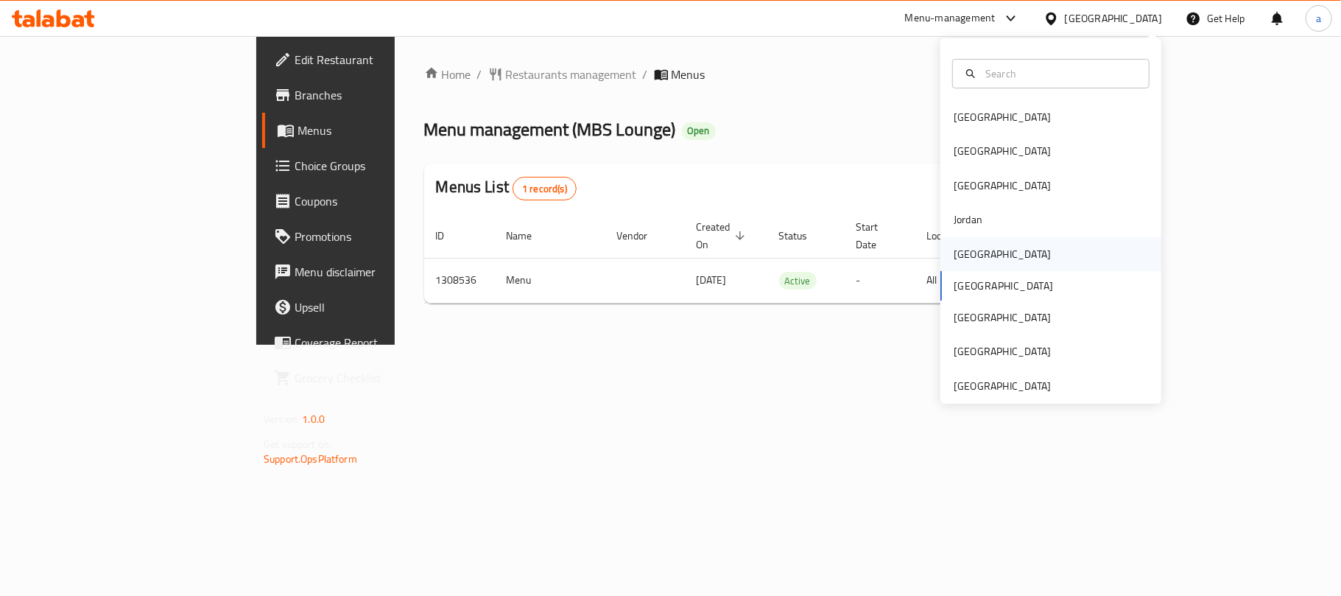
click at [979, 247] on div "[GEOGRAPHIC_DATA]" at bounding box center [1002, 254] width 121 height 34
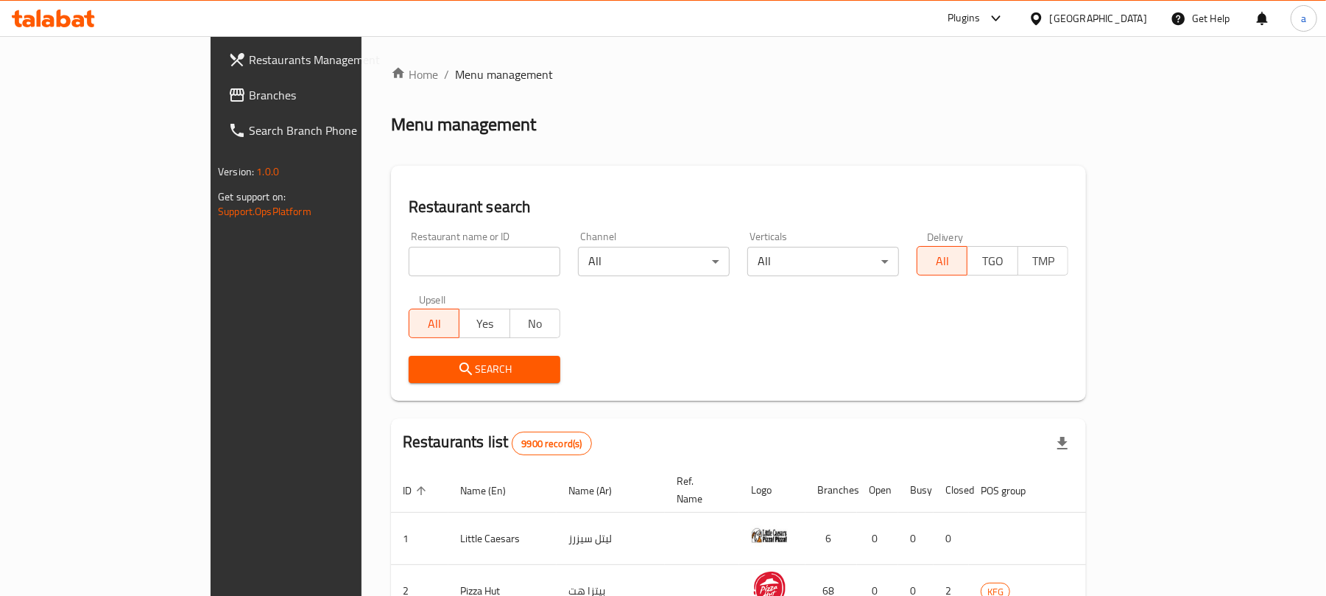
click at [249, 98] on span "Branches" at bounding box center [335, 95] width 172 height 18
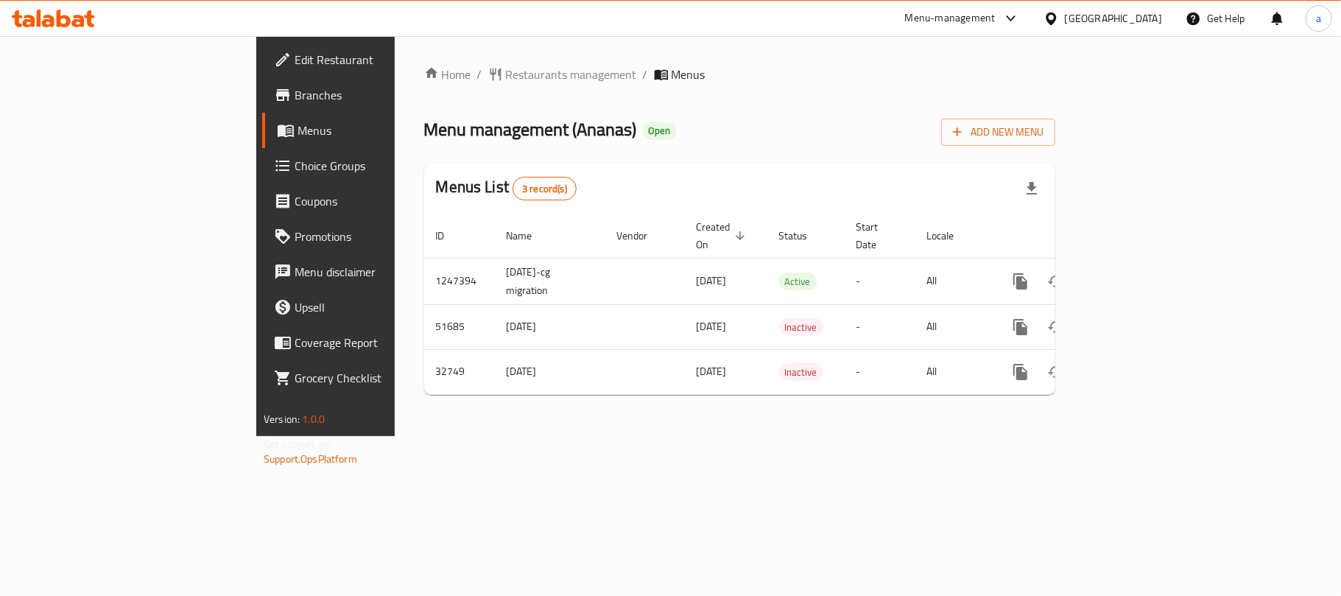
click at [1140, 21] on div "[GEOGRAPHIC_DATA]" at bounding box center [1113, 18] width 97 height 16
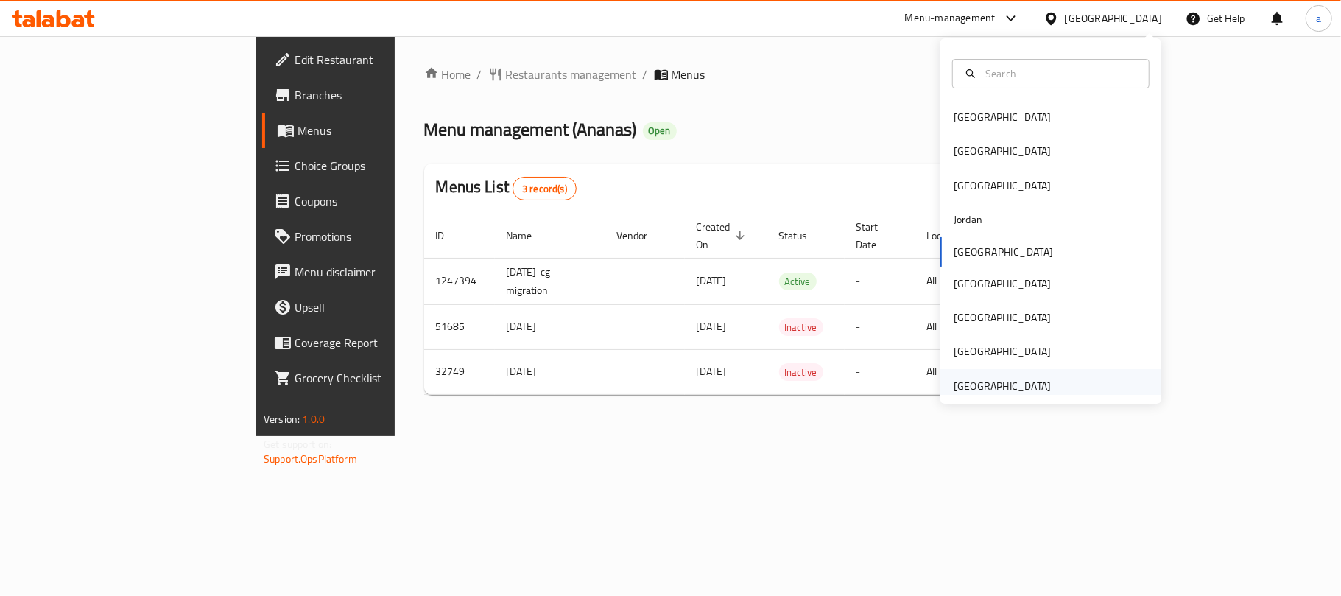
click at [996, 381] on div "United Arab Emirates" at bounding box center [1002, 386] width 97 height 16
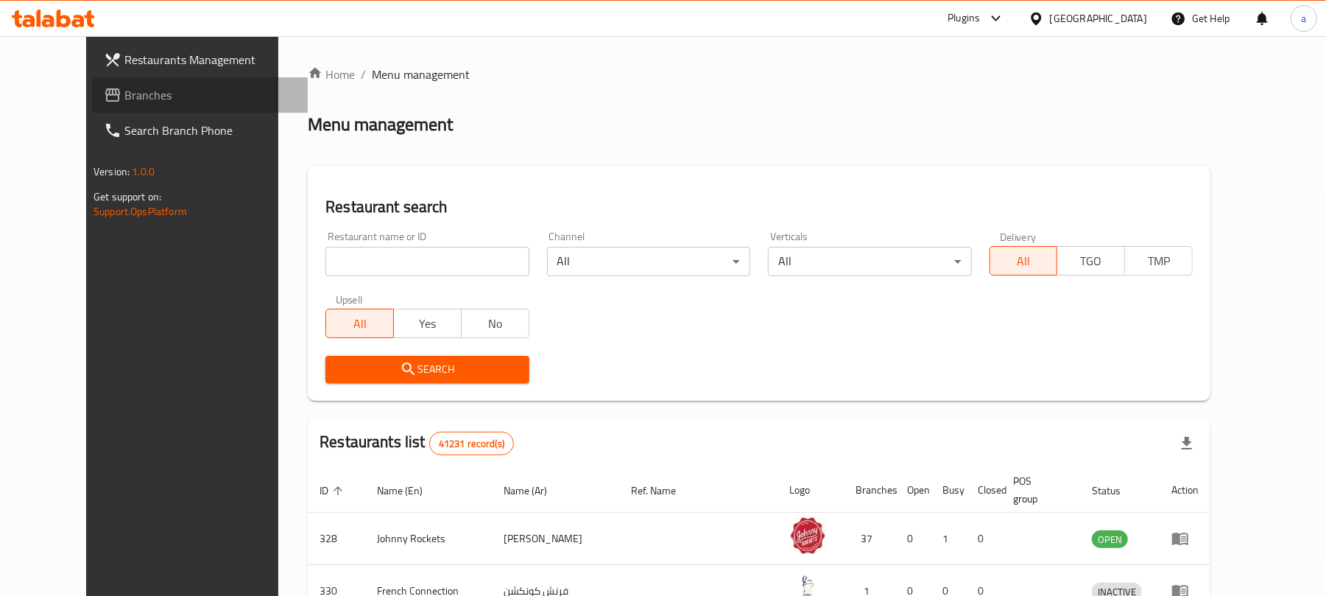
click at [124, 92] on span "Branches" at bounding box center [210, 95] width 172 height 18
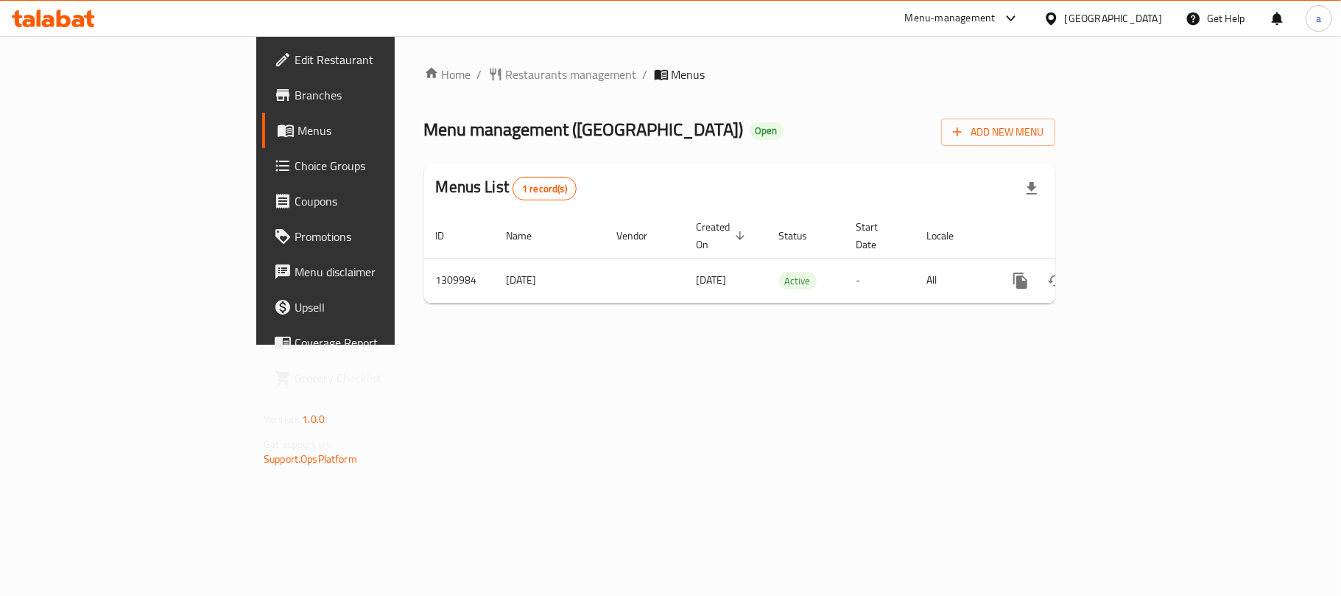
click at [1099, 18] on div "[GEOGRAPHIC_DATA]" at bounding box center [1113, 18] width 97 height 16
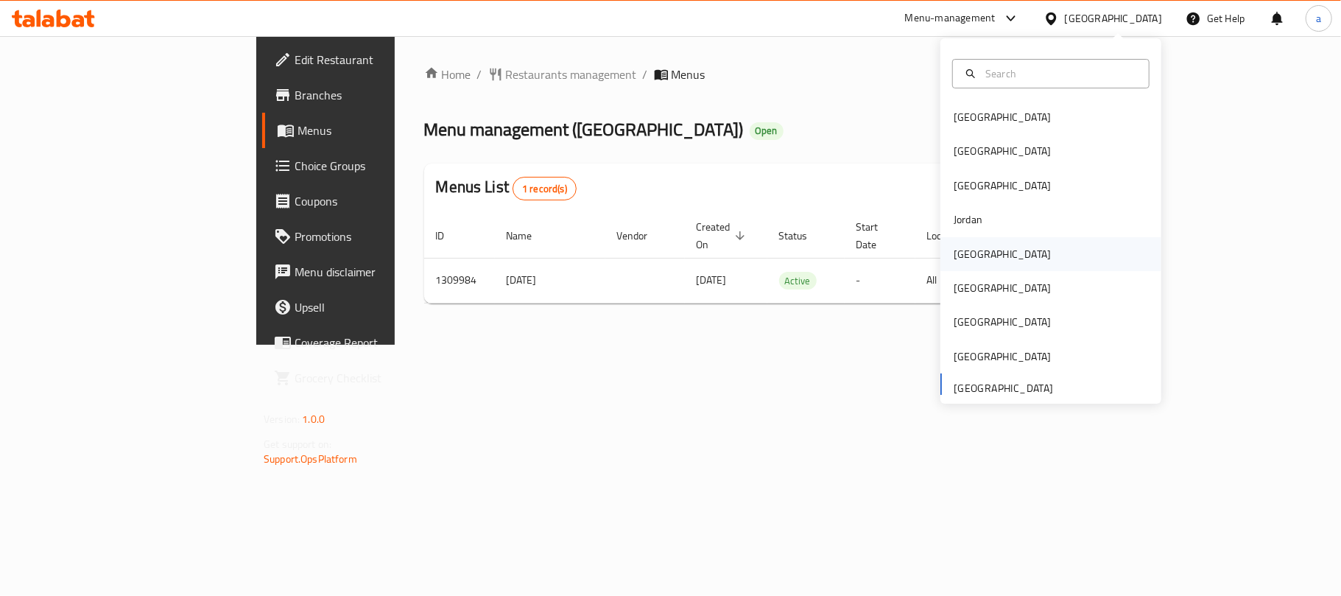
click at [968, 257] on div "[GEOGRAPHIC_DATA]" at bounding box center [1002, 254] width 121 height 34
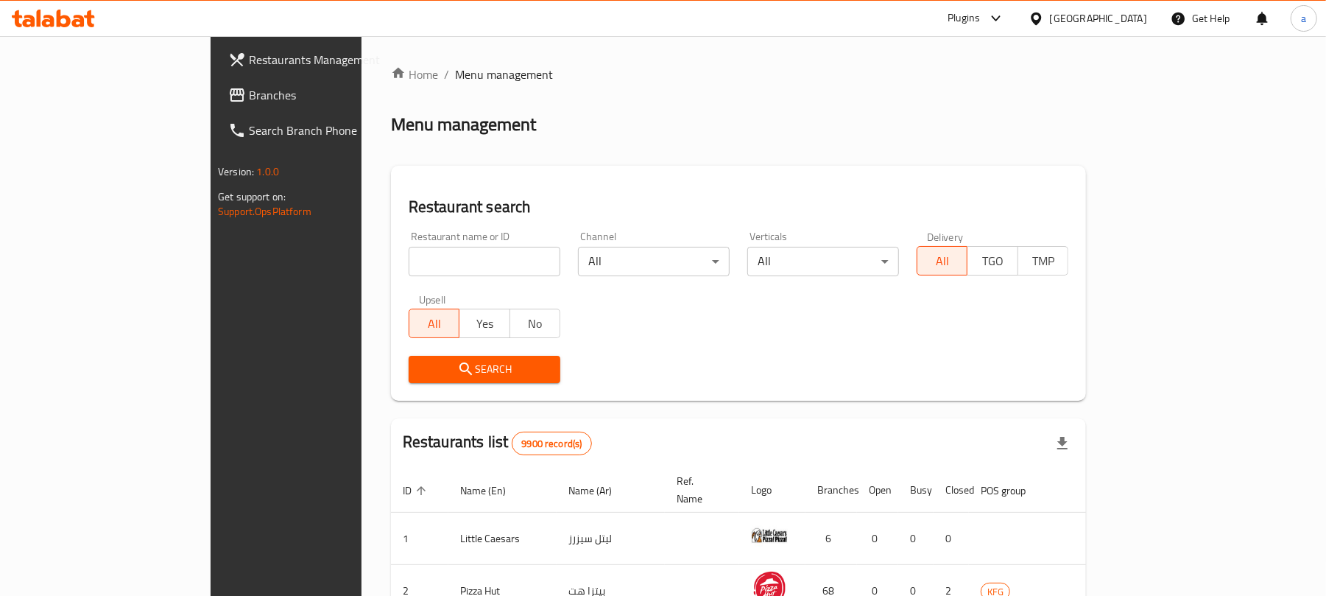
click at [63, 19] on icon at bounding box center [53, 19] width 83 height 18
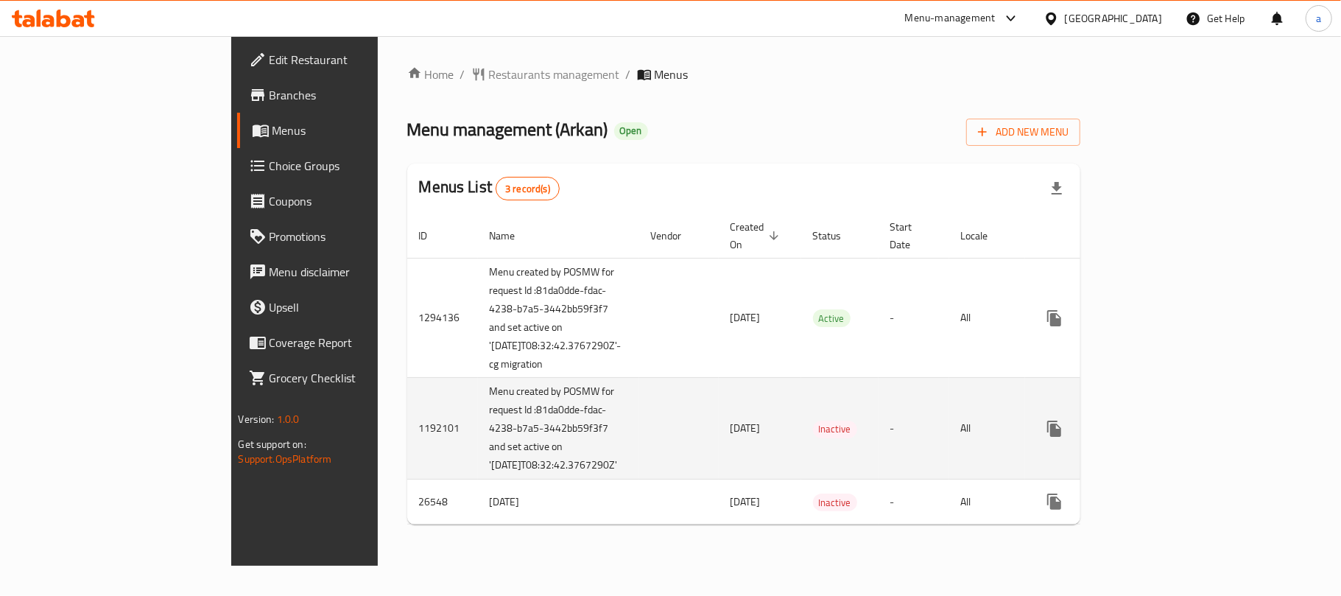
click at [407, 381] on td "1192101" at bounding box center [442, 429] width 71 height 102
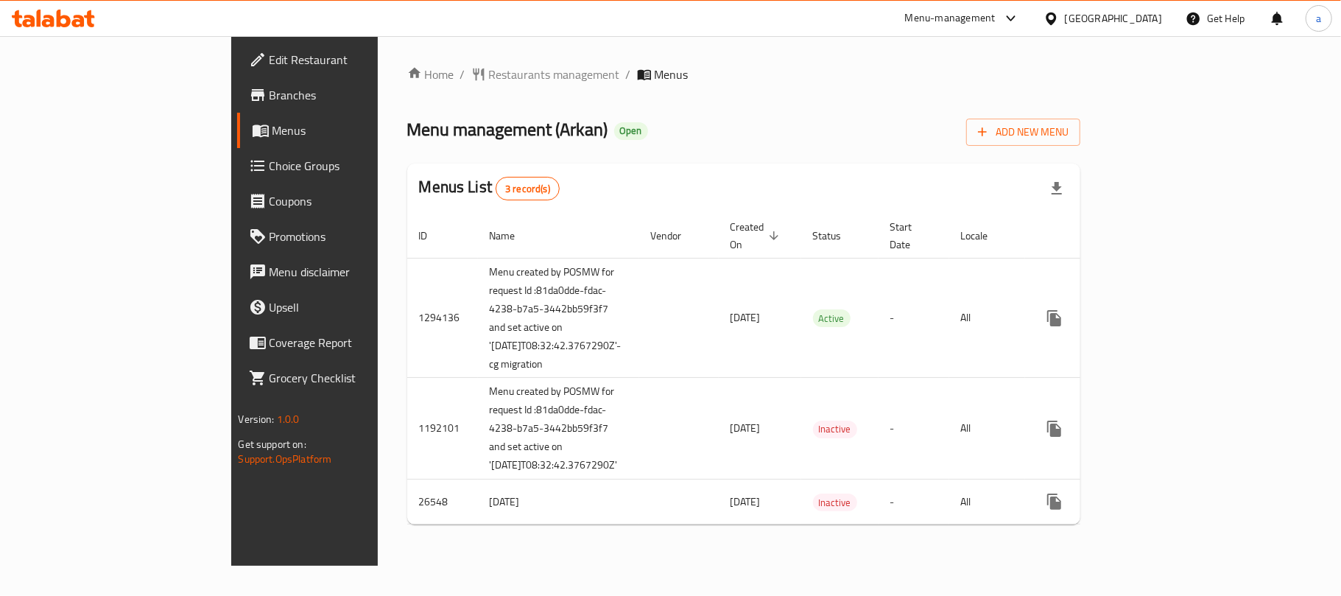
click at [754, 178] on div "Menus List 3 record(s)" at bounding box center [744, 188] width 674 height 50
drag, startPoint x: 625, startPoint y: 81, endPoint x: 590, endPoint y: 54, distance: 44.6
click at [625, 81] on ol "Home / Restaurants management / Menus" at bounding box center [744, 75] width 674 height 18
click at [54, 16] on icon at bounding box center [53, 19] width 83 height 18
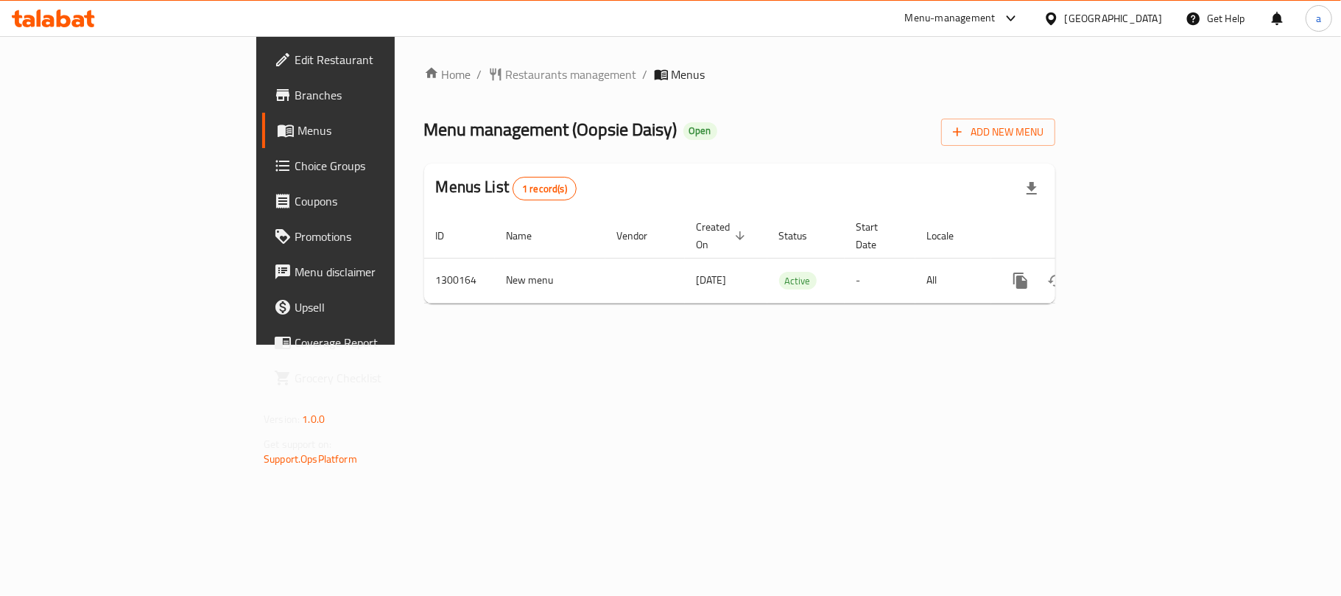
drag, startPoint x: 1105, startPoint y: 16, endPoint x: 1105, endPoint y: 27, distance: 10.3
click at [1105, 16] on div "[GEOGRAPHIC_DATA]" at bounding box center [1113, 18] width 97 height 16
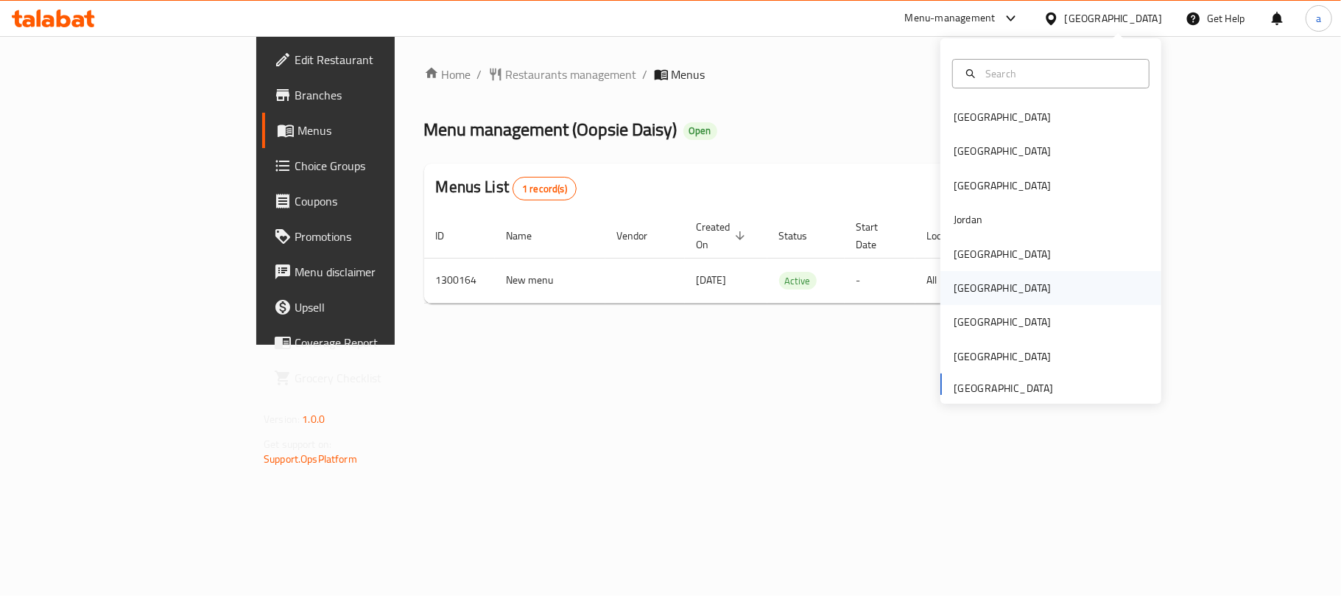
click at [960, 284] on div "[GEOGRAPHIC_DATA]" at bounding box center [1002, 288] width 97 height 16
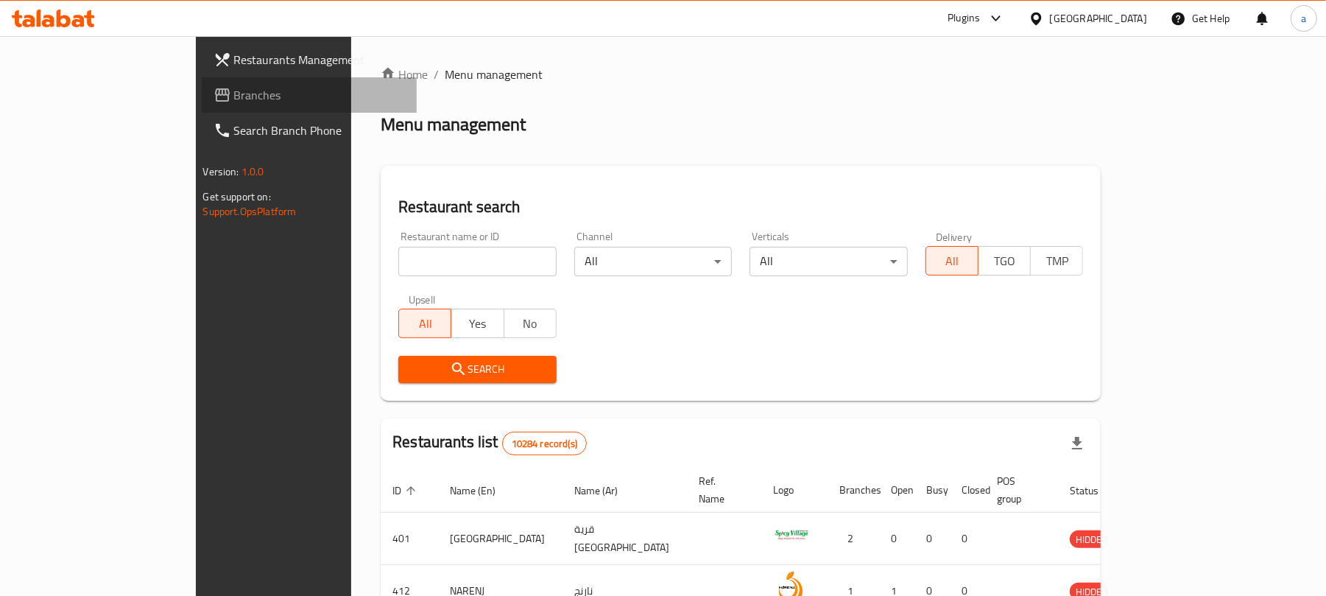
click at [234, 96] on span "Branches" at bounding box center [320, 95] width 172 height 18
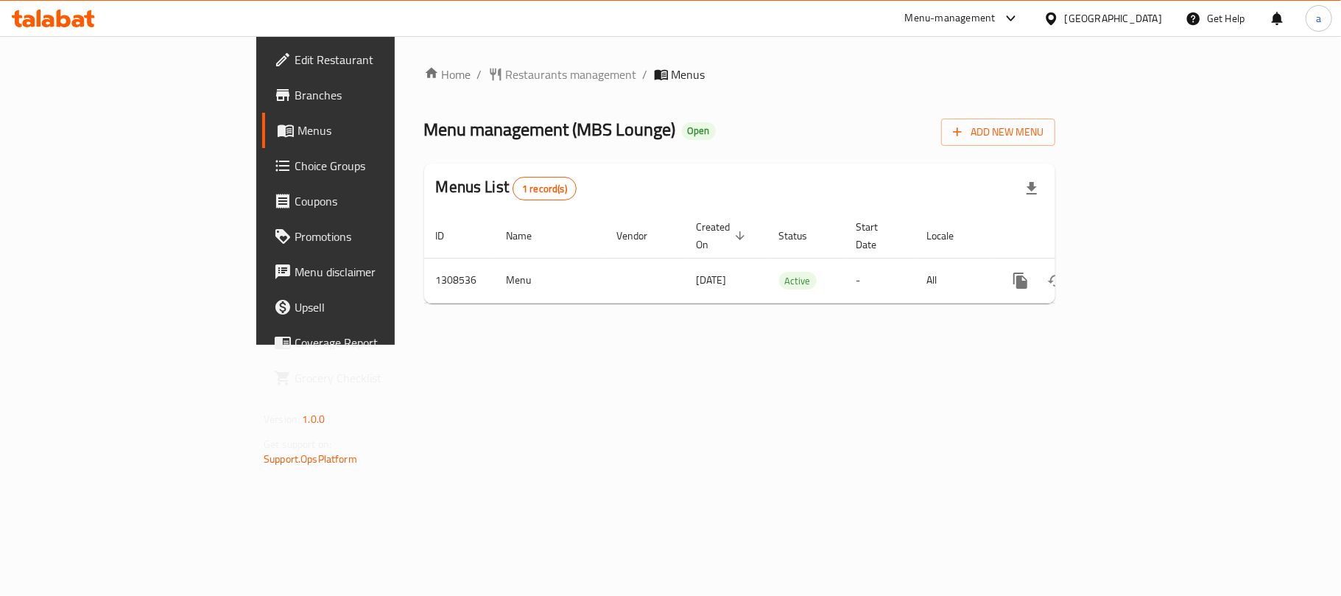
click at [1138, 6] on div "[GEOGRAPHIC_DATA]" at bounding box center [1103, 18] width 142 height 35
click at [1141, 15] on div "[GEOGRAPHIC_DATA]" at bounding box center [1113, 18] width 97 height 16
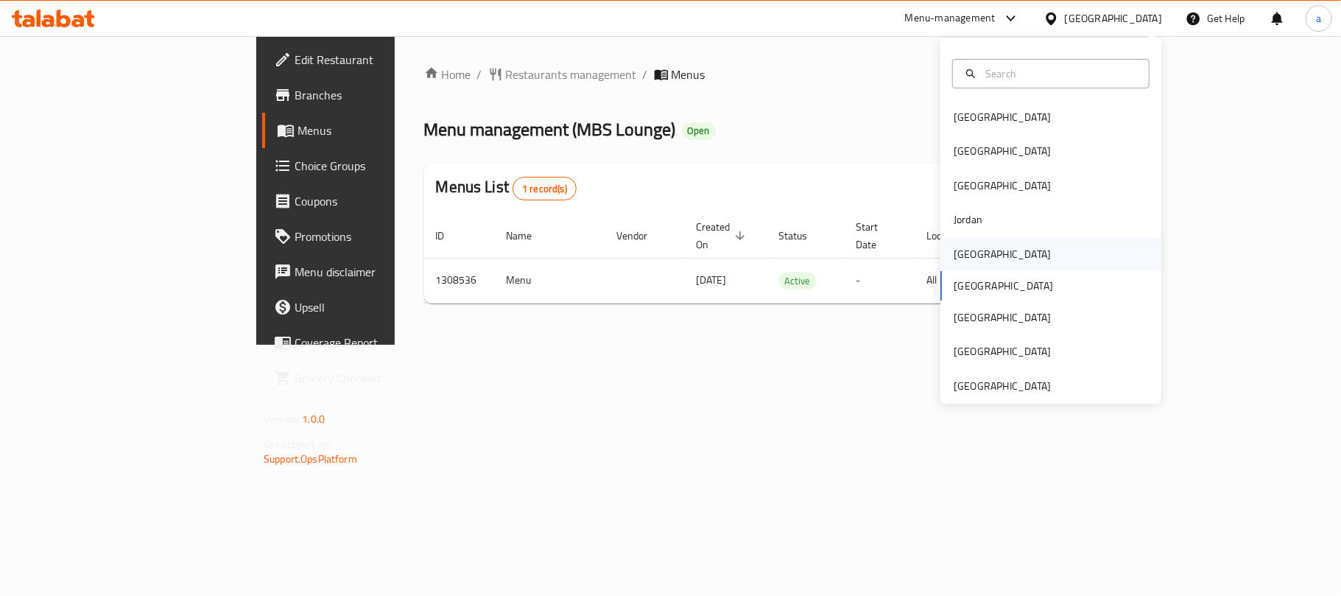
click at [966, 247] on div "[GEOGRAPHIC_DATA]" at bounding box center [1002, 254] width 97 height 16
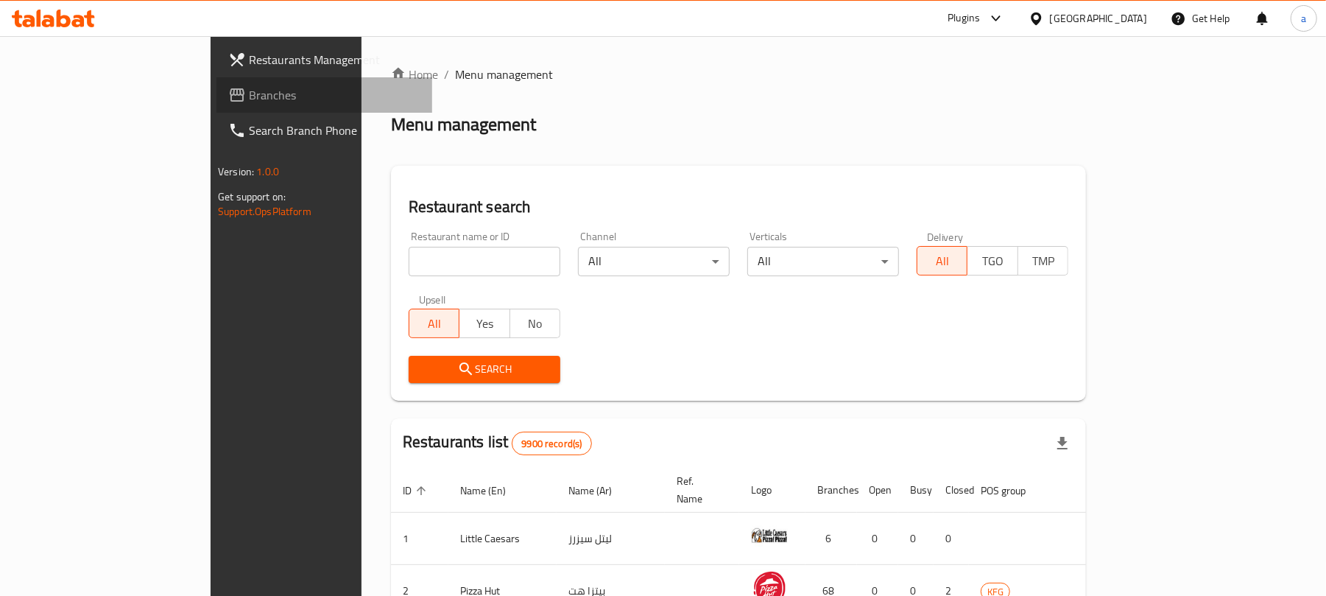
click at [249, 91] on span "Branches" at bounding box center [335, 95] width 172 height 18
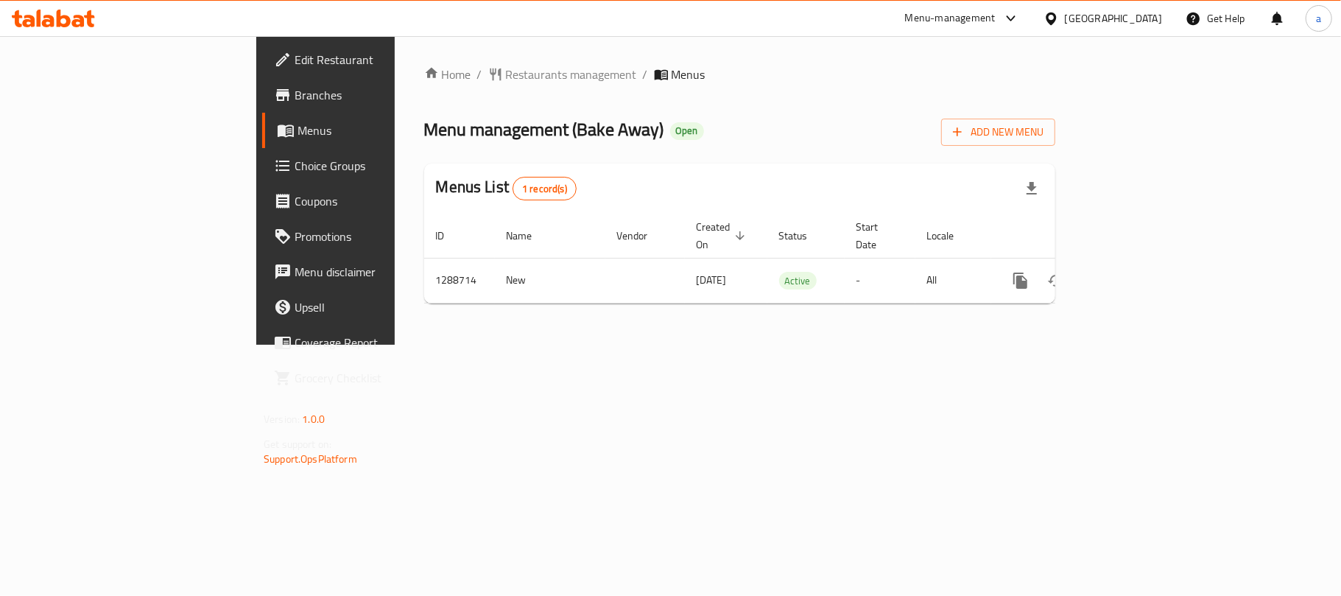
click at [1149, 16] on div "[GEOGRAPHIC_DATA]" at bounding box center [1113, 18] width 97 height 16
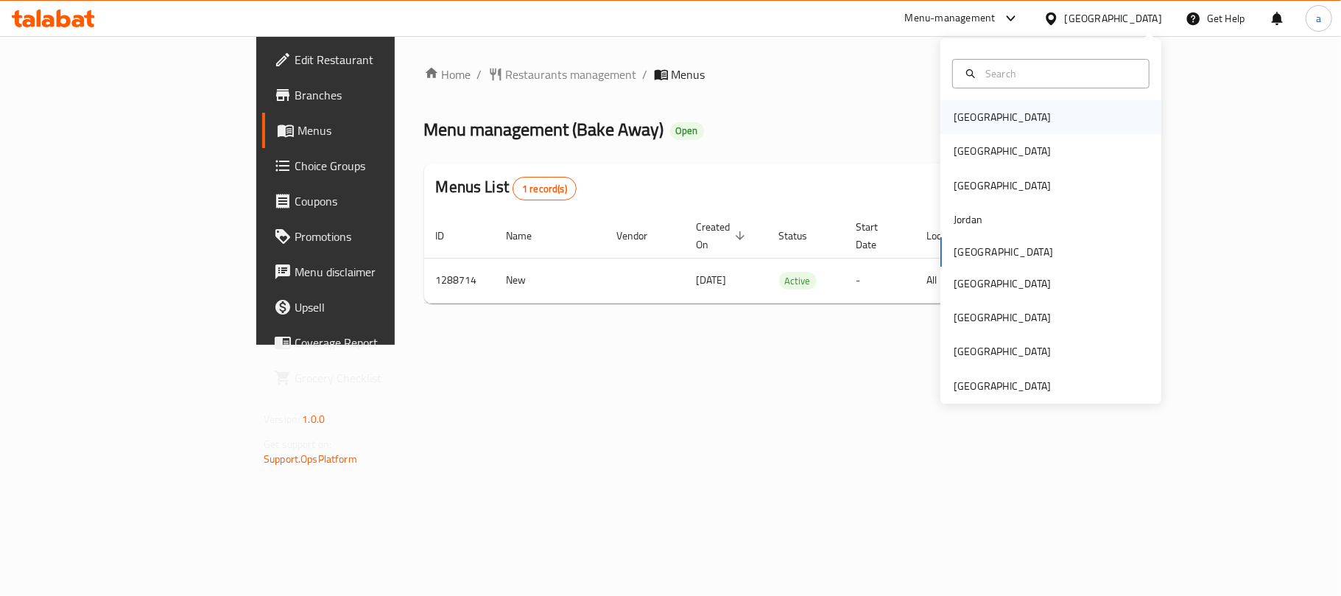
click at [954, 113] on div "[GEOGRAPHIC_DATA]" at bounding box center [1002, 117] width 97 height 16
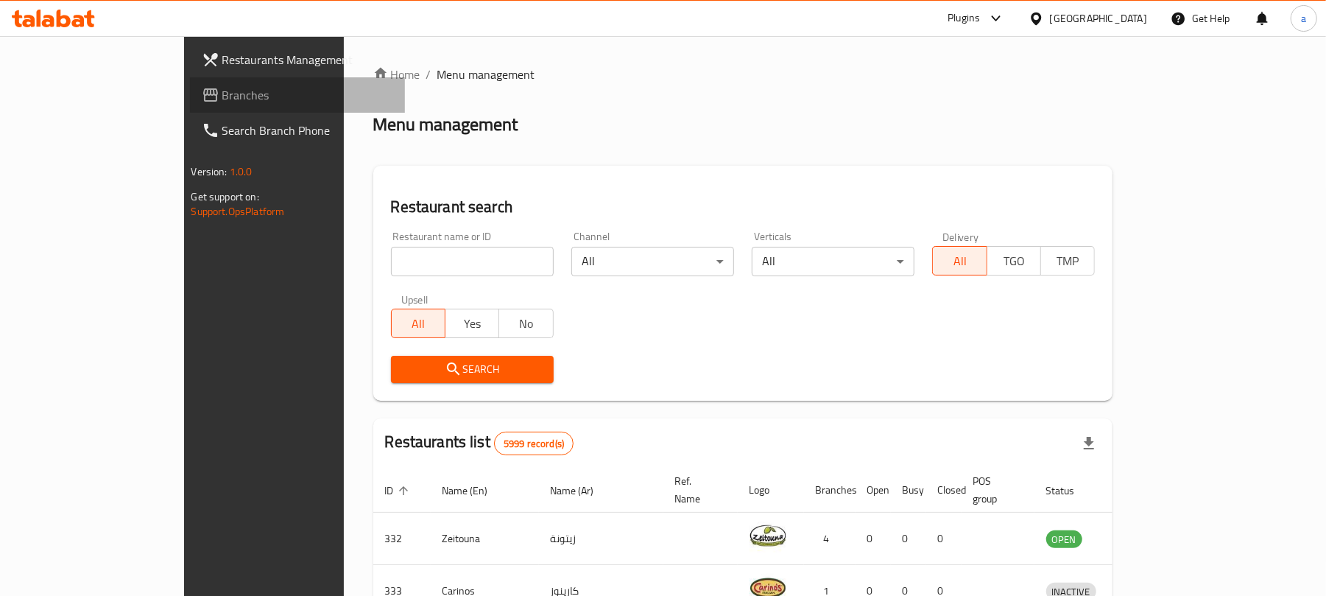
click at [222, 96] on span "Branches" at bounding box center [308, 95] width 172 height 18
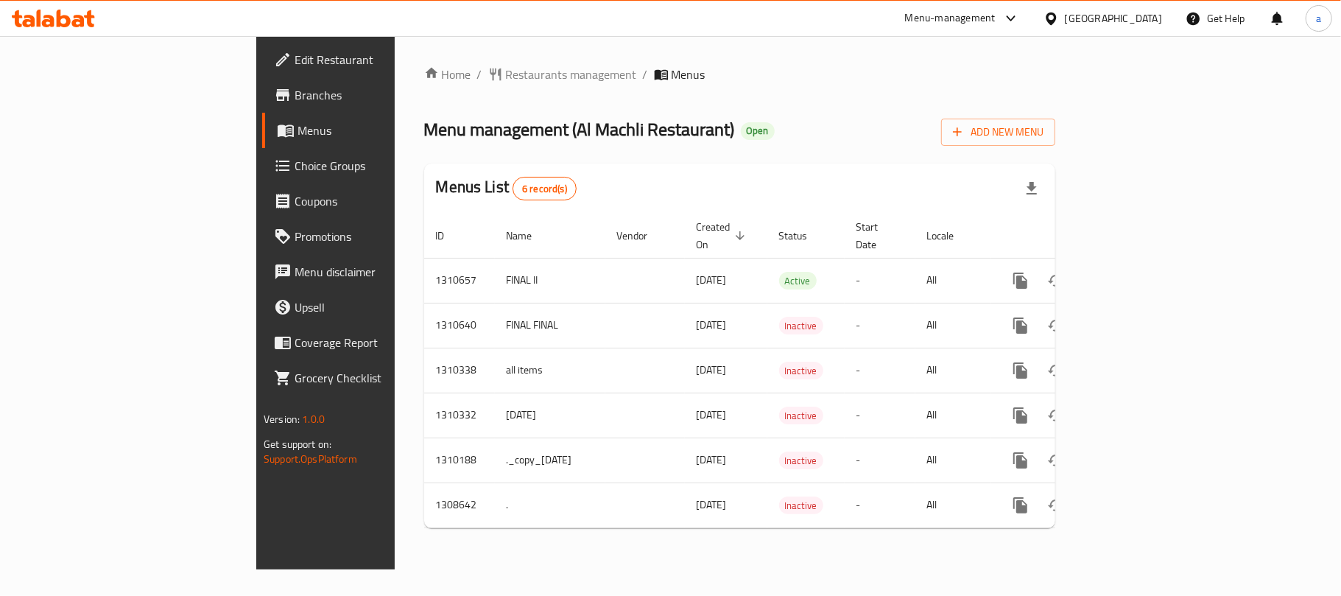
click at [1141, 21] on div "[GEOGRAPHIC_DATA]" at bounding box center [1113, 18] width 97 height 16
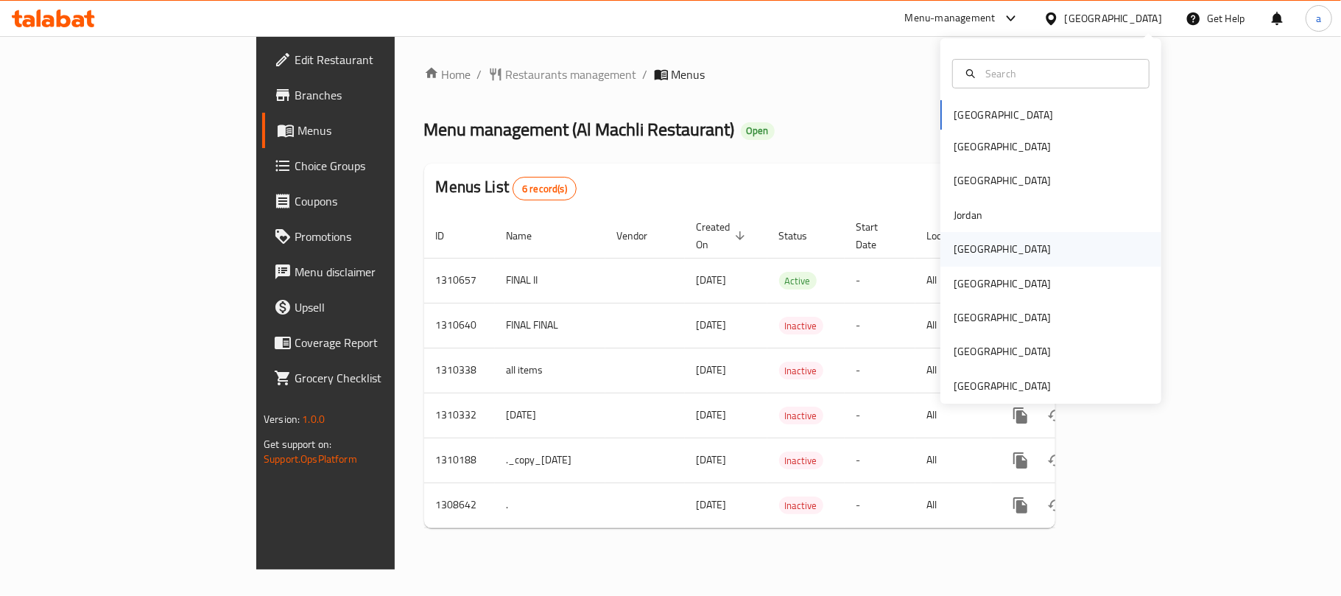
click at [1005, 253] on div "[GEOGRAPHIC_DATA]" at bounding box center [1050, 249] width 221 height 34
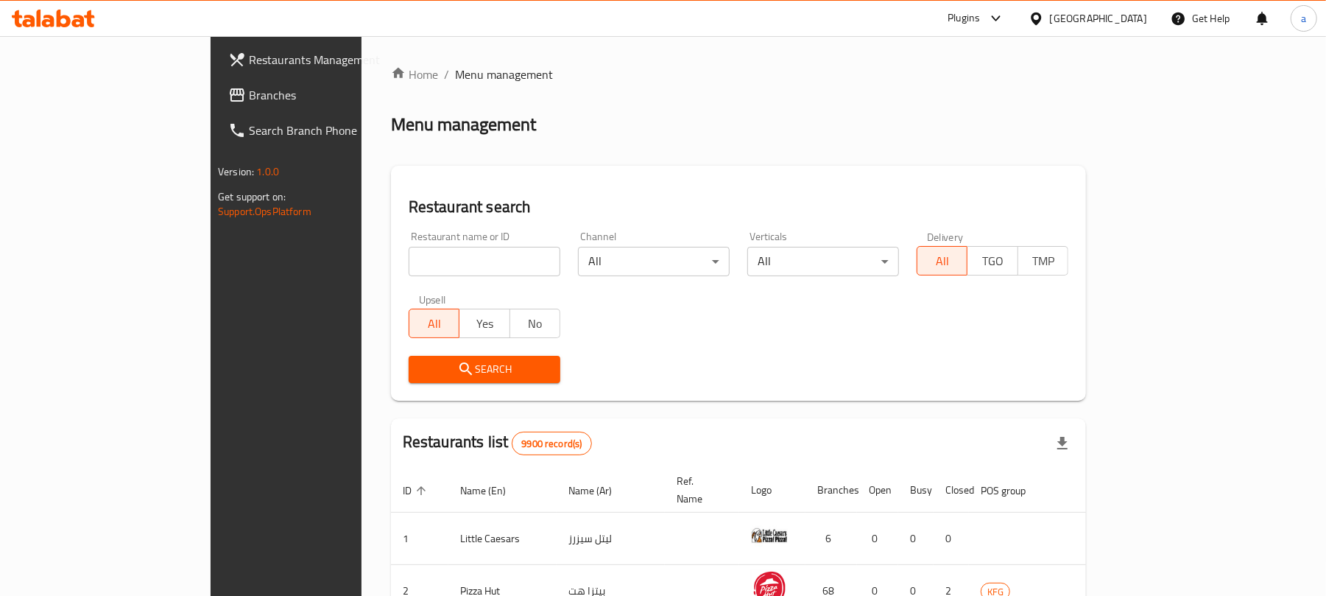
click at [249, 95] on span "Branches" at bounding box center [335, 95] width 172 height 18
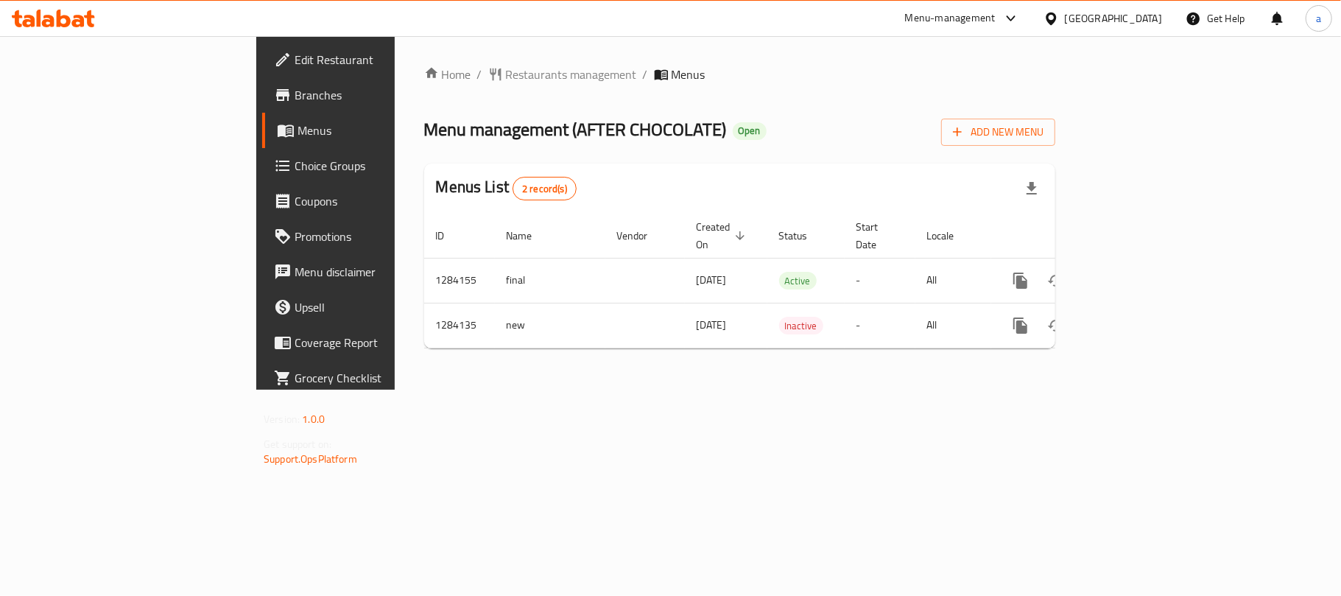
click at [1144, 21] on div "[GEOGRAPHIC_DATA]" at bounding box center [1113, 18] width 97 height 16
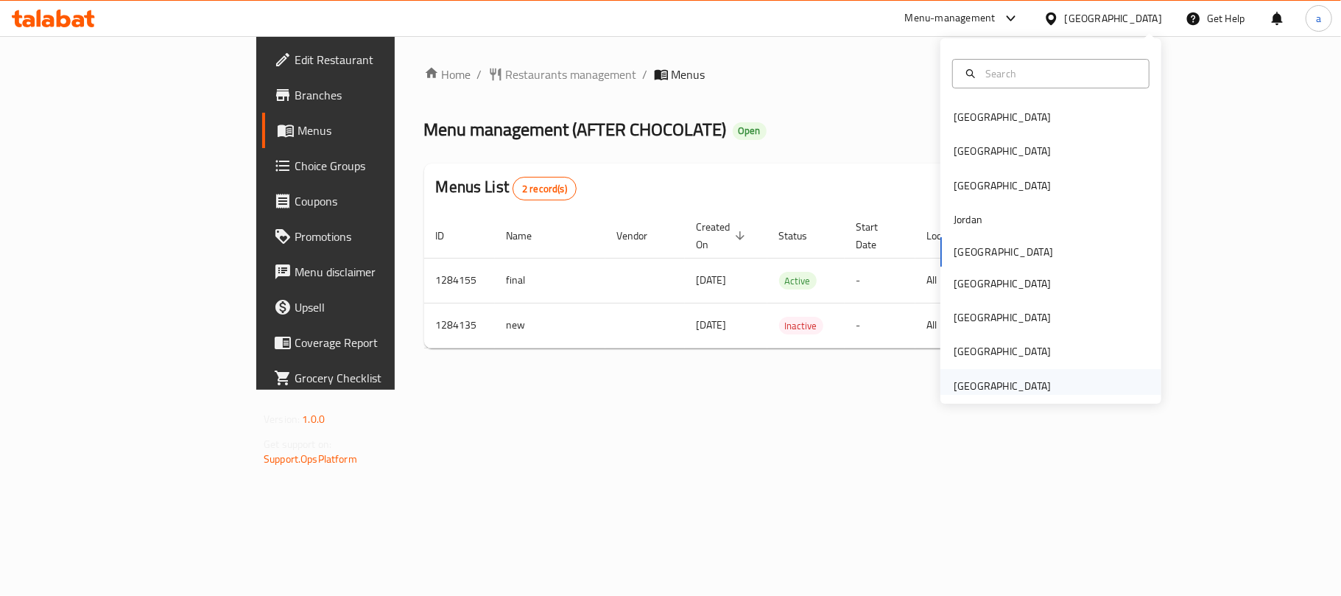
click at [966, 387] on div "[GEOGRAPHIC_DATA]" at bounding box center [1002, 386] width 97 height 16
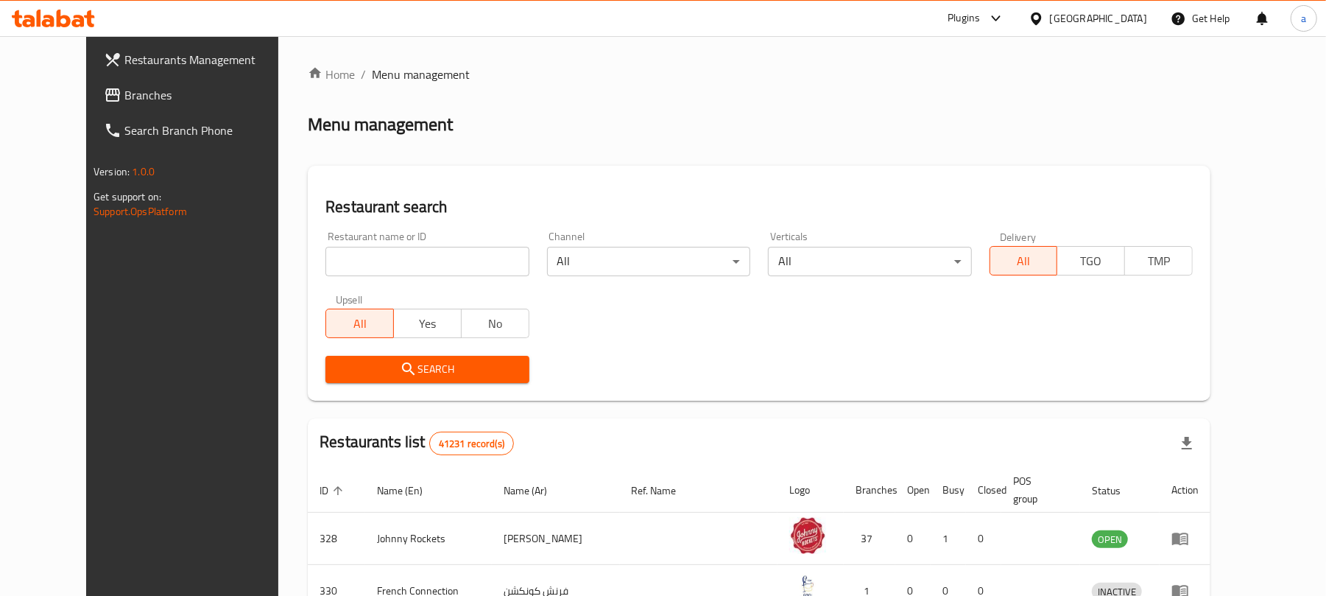
click at [124, 101] on span "Branches" at bounding box center [210, 95] width 172 height 18
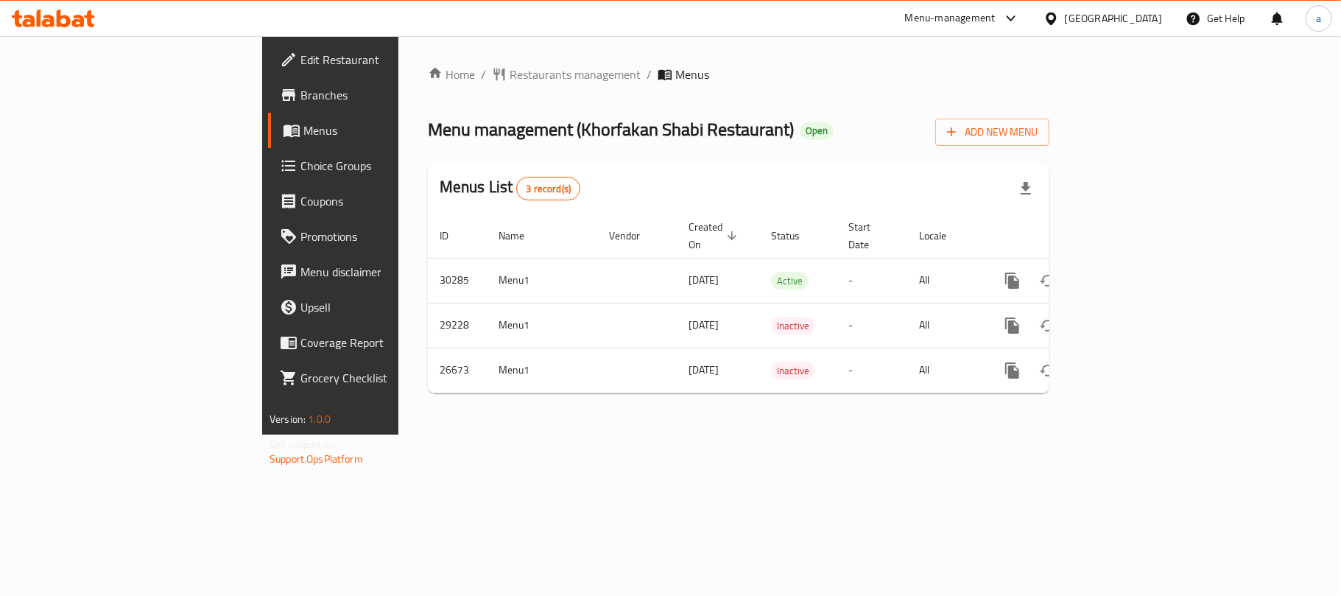
click at [52, 27] on icon at bounding box center [48, 21] width 13 height 13
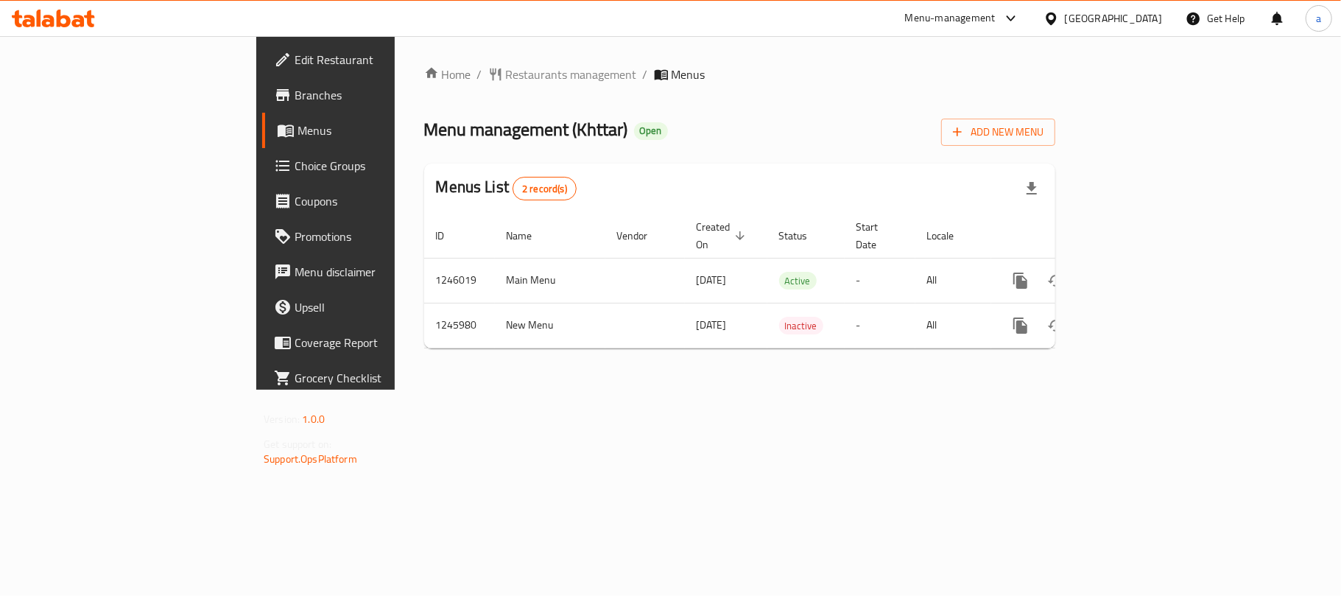
click at [33, 27] on icon at bounding box center [28, 21] width 13 height 13
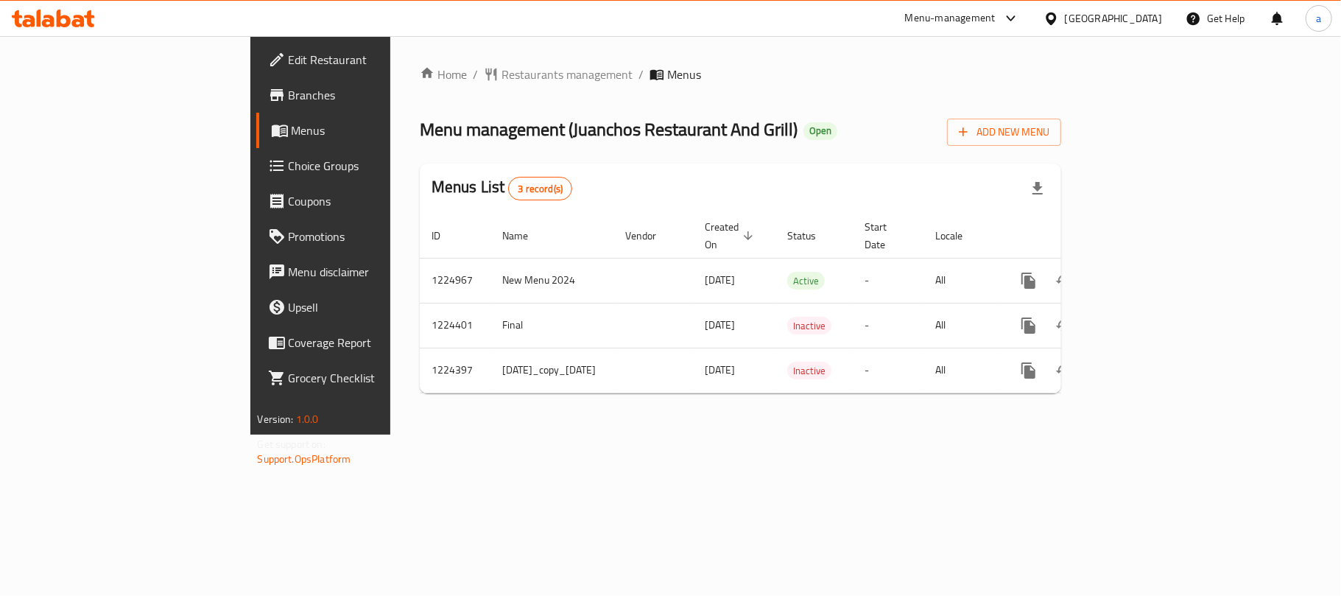
click at [1097, 21] on div "[GEOGRAPHIC_DATA]" at bounding box center [1113, 18] width 97 height 16
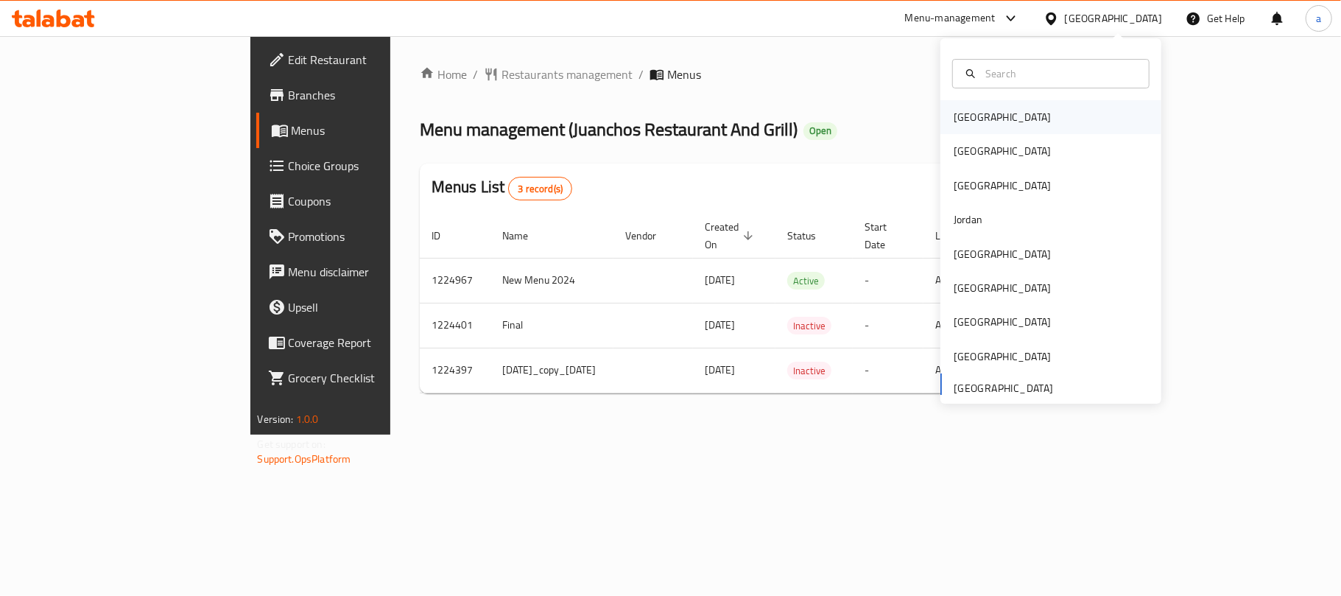
click at [978, 119] on div "[GEOGRAPHIC_DATA]" at bounding box center [1002, 117] width 121 height 34
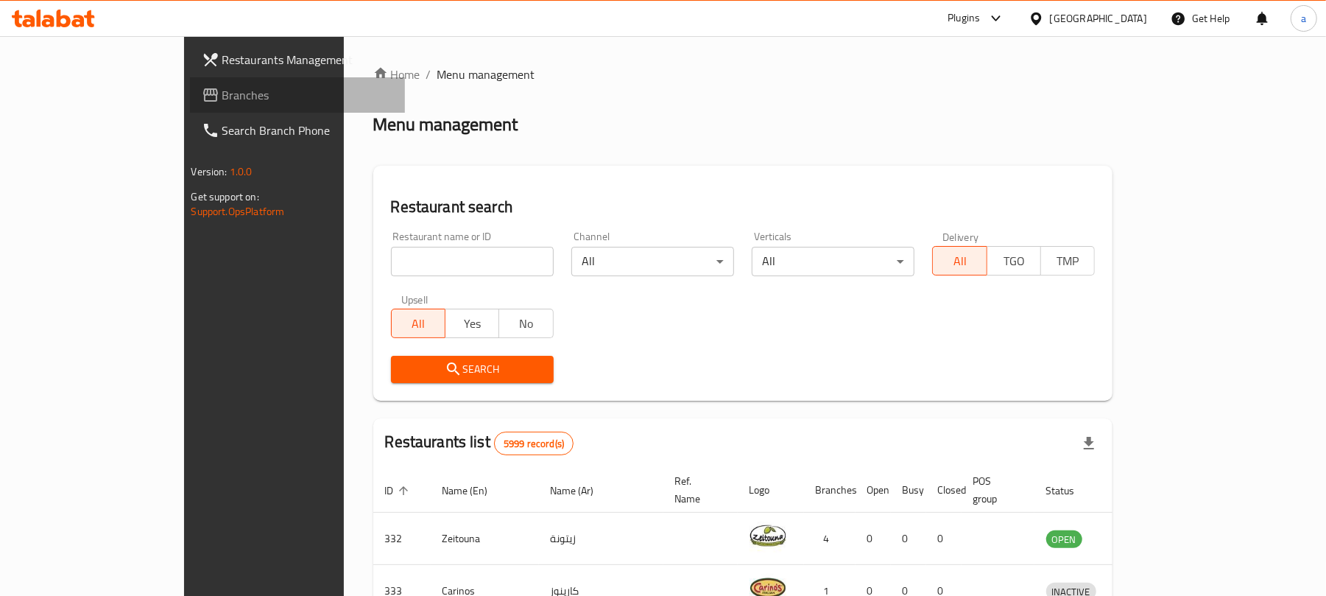
click at [222, 90] on span "Branches" at bounding box center [308, 95] width 172 height 18
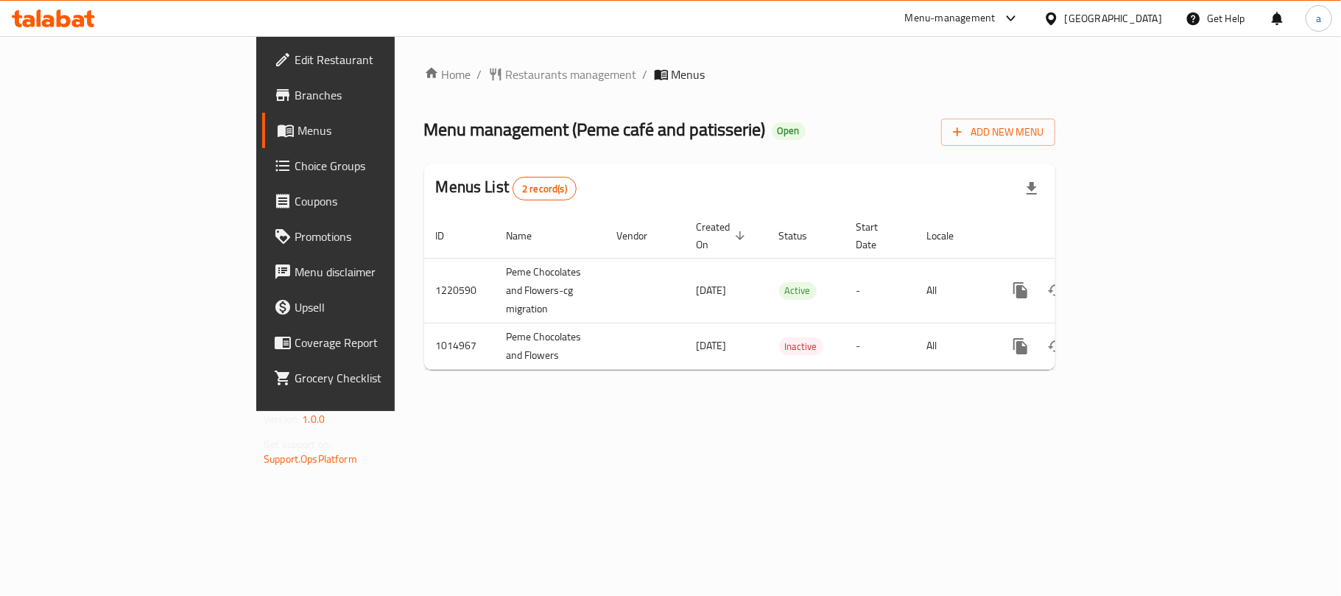
click at [1152, 22] on div "[GEOGRAPHIC_DATA]" at bounding box center [1113, 18] width 97 height 16
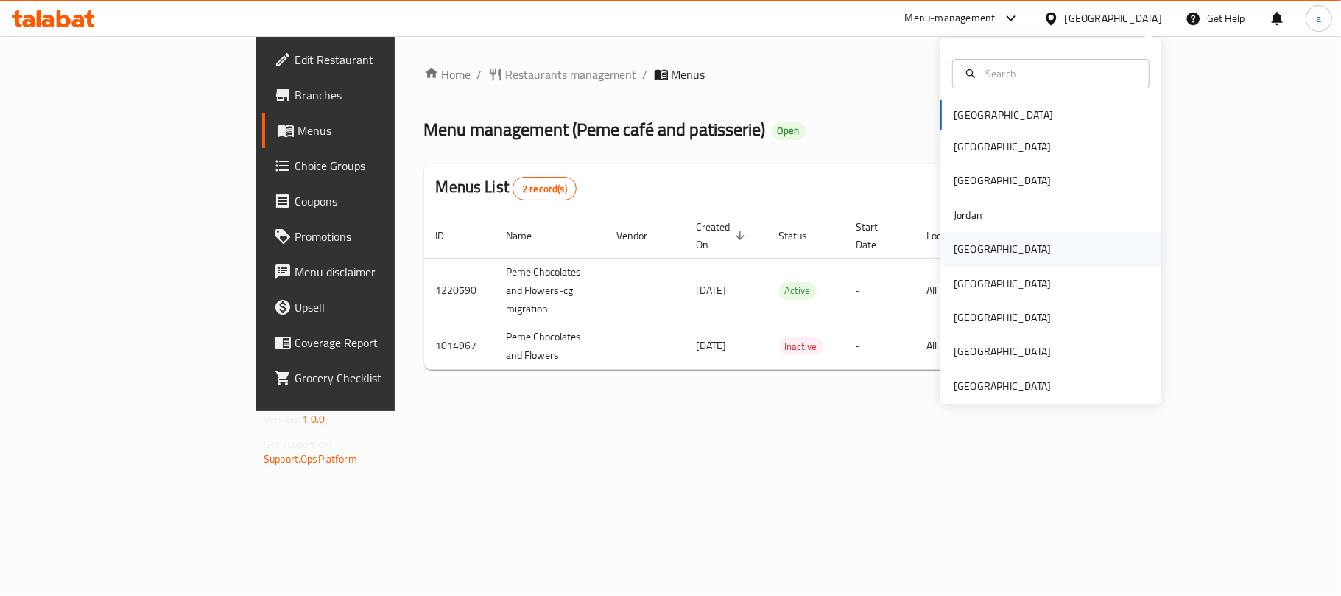
click at [982, 255] on div "[GEOGRAPHIC_DATA]" at bounding box center [1050, 249] width 221 height 34
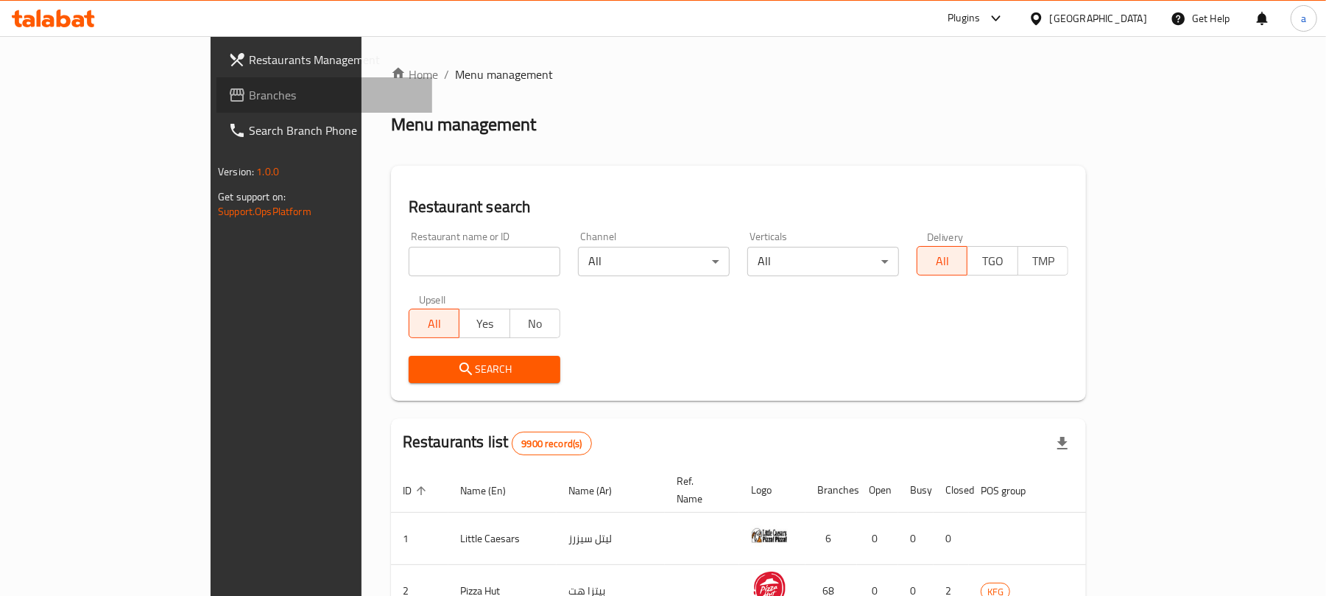
click at [217, 83] on link "Branches" at bounding box center [325, 94] width 216 height 35
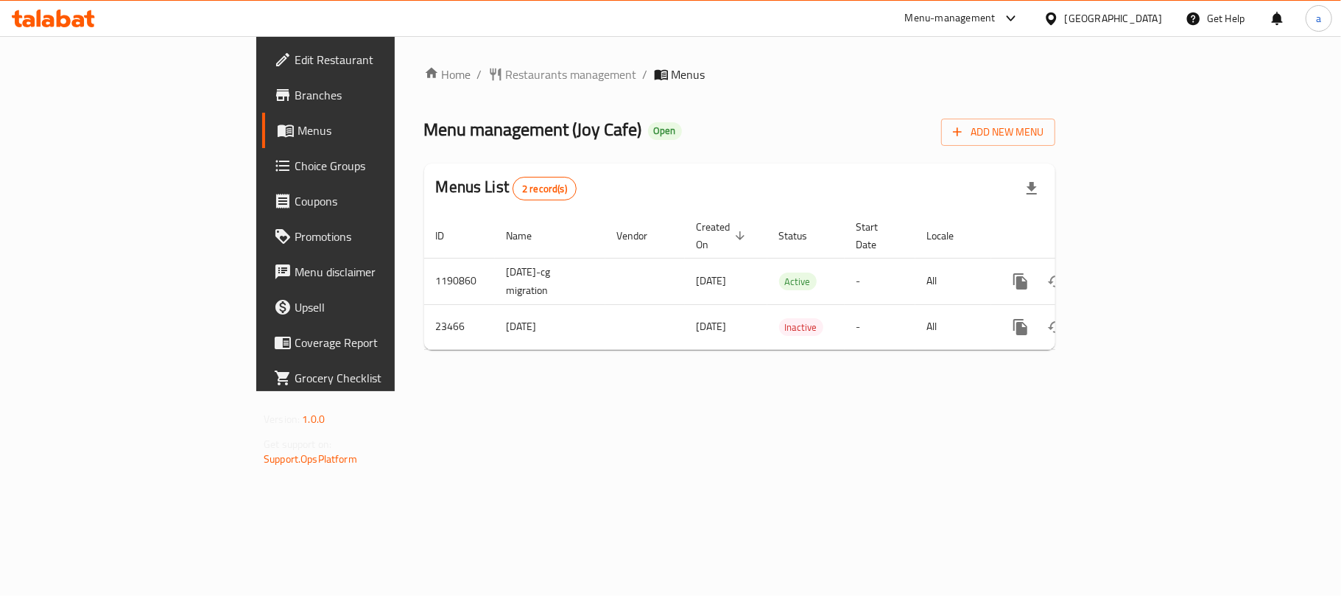
click at [1147, 16] on div "[GEOGRAPHIC_DATA]" at bounding box center [1113, 18] width 97 height 16
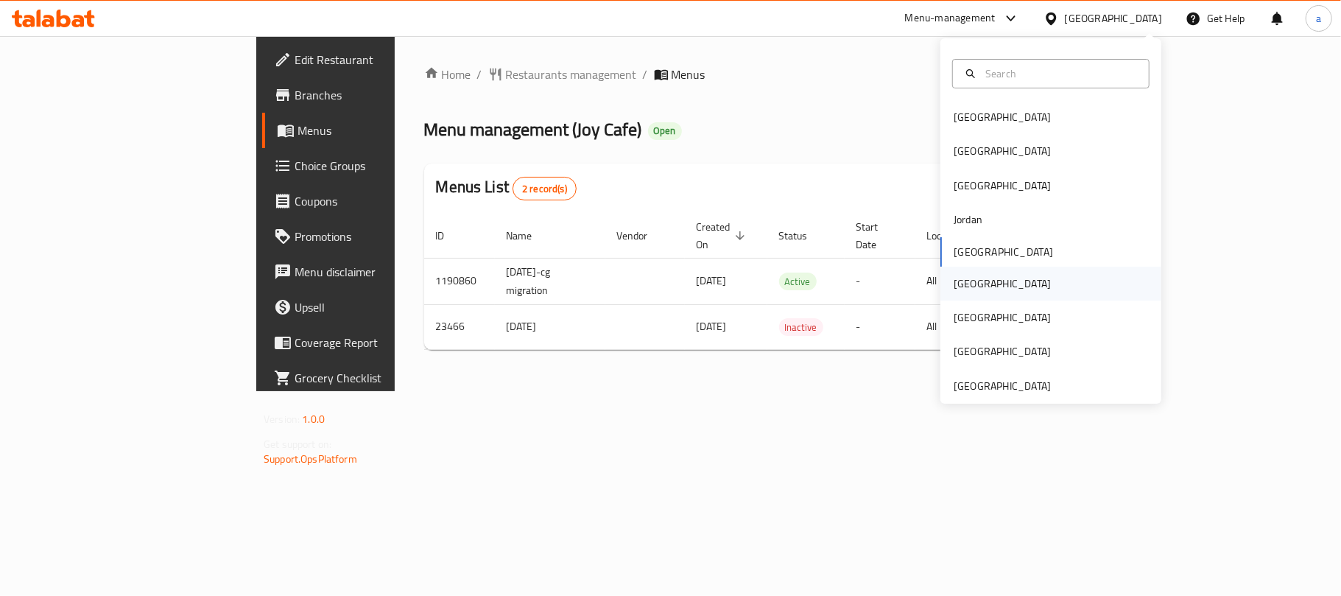
click at [975, 289] on div "[GEOGRAPHIC_DATA]" at bounding box center [1002, 284] width 121 height 34
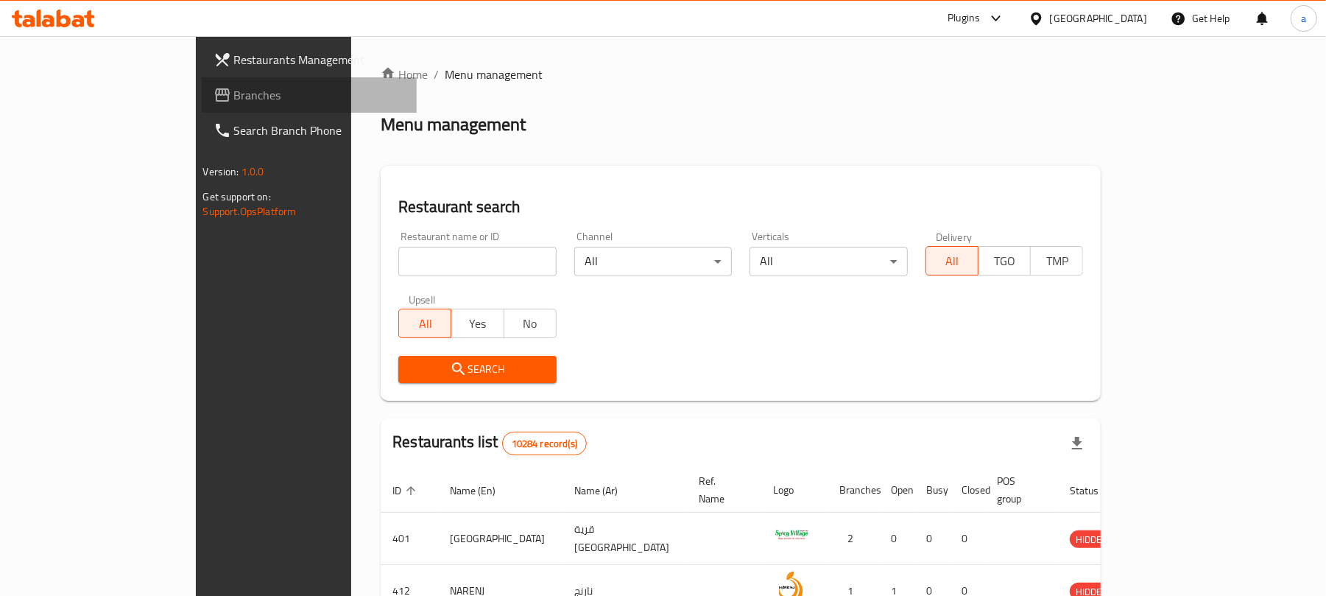
click at [234, 92] on span "Branches" at bounding box center [320, 95] width 172 height 18
